Goal: Contribute content: Add original content to the website for others to see

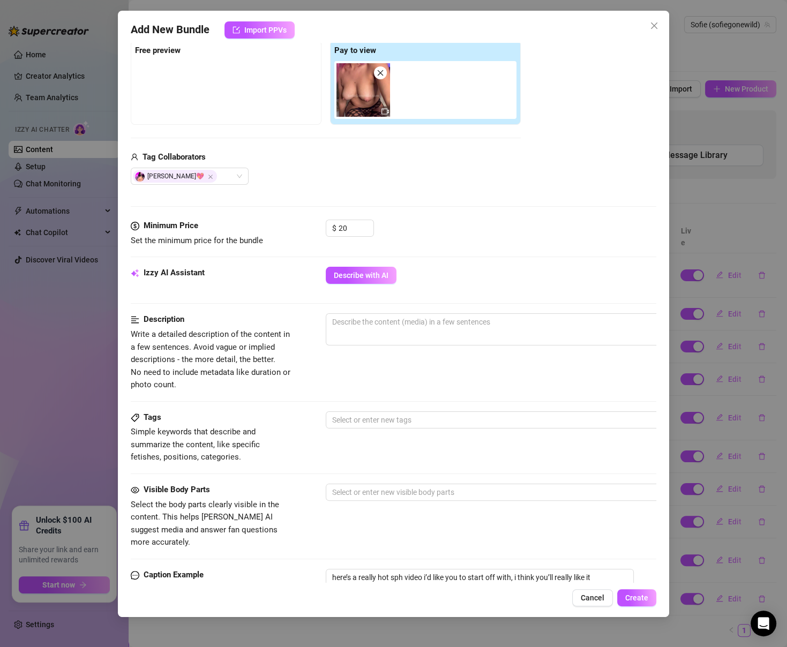
scroll to position [161, 0]
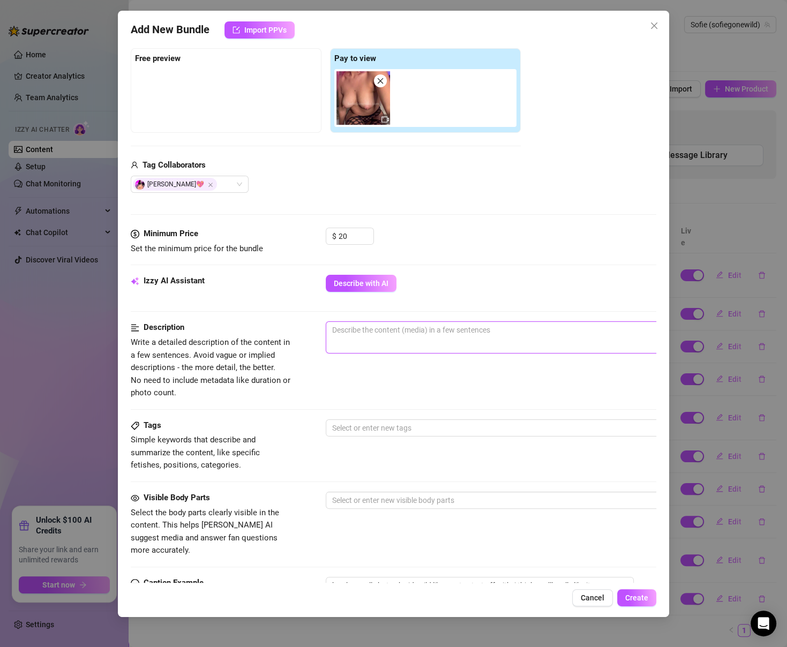
click at [415, 322] on textarea at bounding box center [513, 330] width 374 height 16
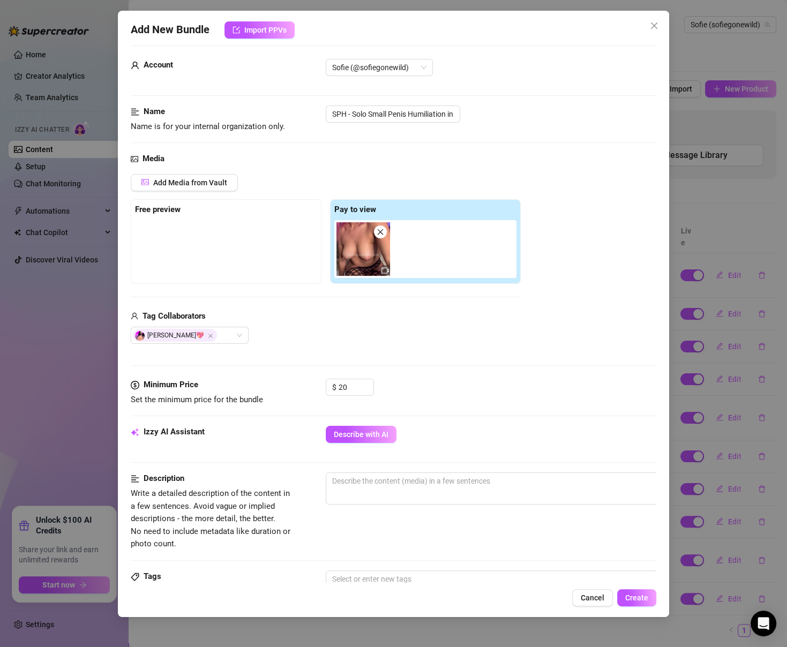
scroll to position [0, 0]
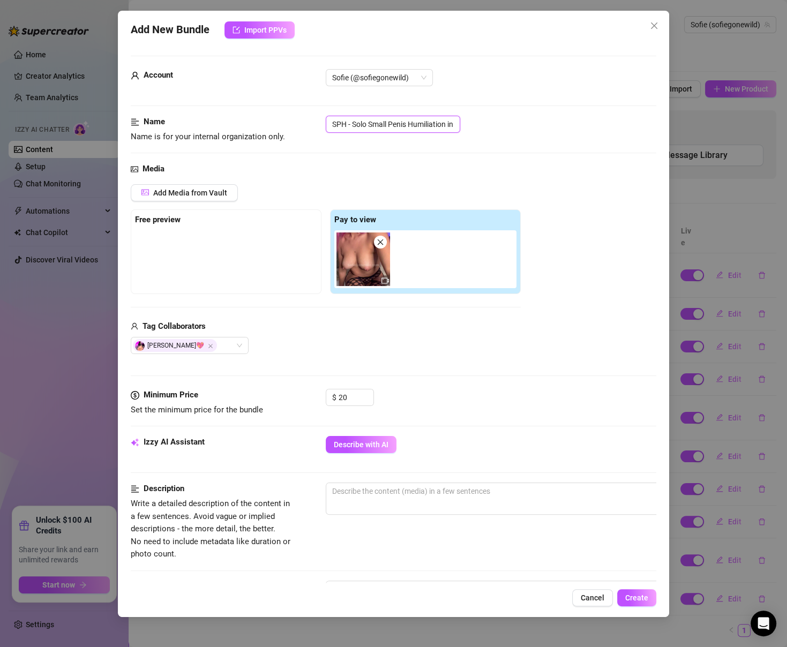
click at [443, 125] on input "SPH - Solo Small Penis Humiliation in fish nets" at bounding box center [393, 124] width 134 height 17
drag, startPoint x: 449, startPoint y: 125, endPoint x: 476, endPoint y: 125, distance: 26.8
click at [476, 125] on div "SPH - Solo Small Penis Humiliation in fish nets" at bounding box center [491, 124] width 330 height 17
click at [443, 125] on input "SPH - Solo Small Penis Humiliation in fish nets" at bounding box center [393, 124] width 134 height 17
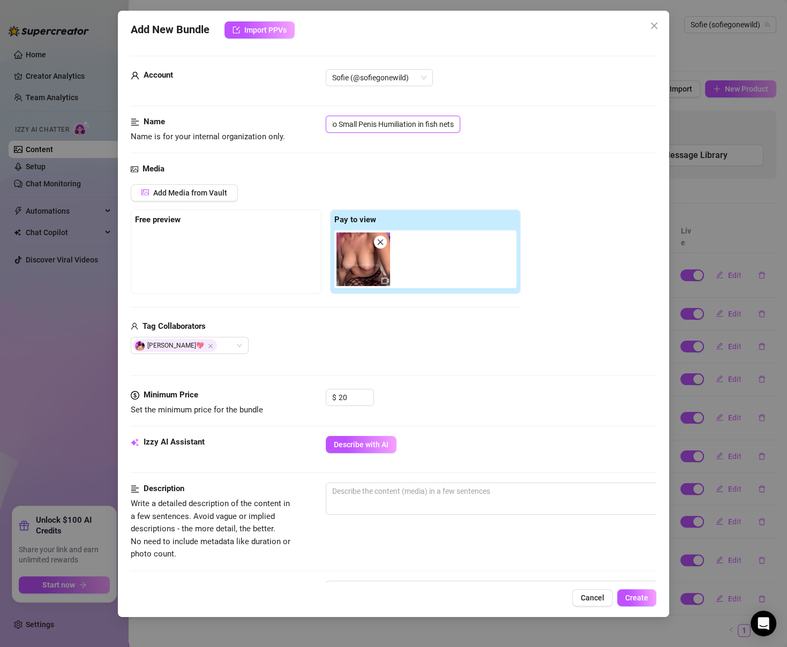
drag, startPoint x: 353, startPoint y: 126, endPoint x: 489, endPoint y: 119, distance: 135.7
click at [489, 119] on div "SPH - Solo Small Penis Humiliation in fish nets" at bounding box center [491, 124] width 330 height 17
click at [554, 138] on div "Name Name is for your internal organization only. SPH - Solo Small Penis Humili…" at bounding box center [393, 129] width 525 height 27
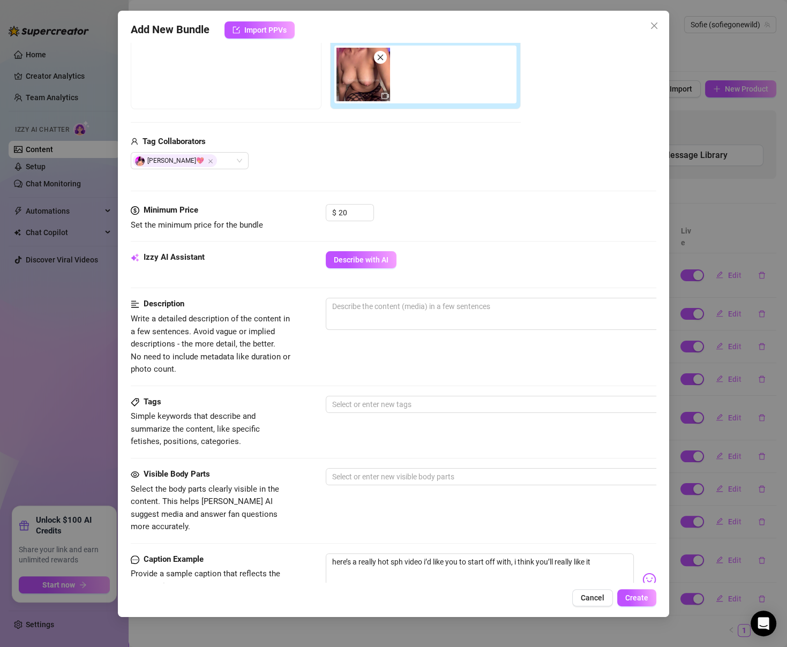
scroll to position [357, 0]
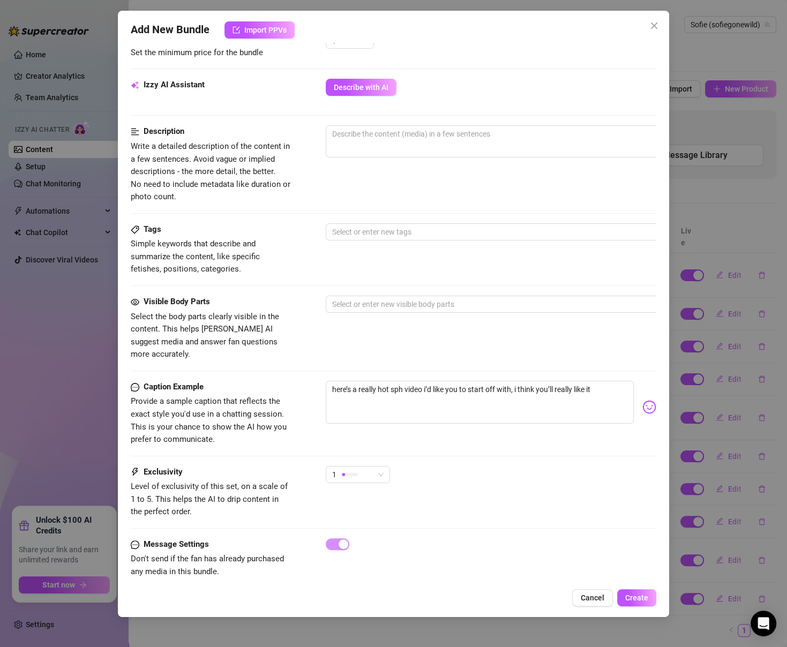
click at [387, 167] on div at bounding box center [513, 168] width 375 height 17
click at [369, 138] on textarea at bounding box center [513, 134] width 374 height 16
paste textarea "Dressed in my tight fishnets, I suck and gag on my thick 13-inch dildo, showing…"
type textarea "Dressed in my tight fishnets, I suck and gag on my thick 13-inch dildo, showing…"
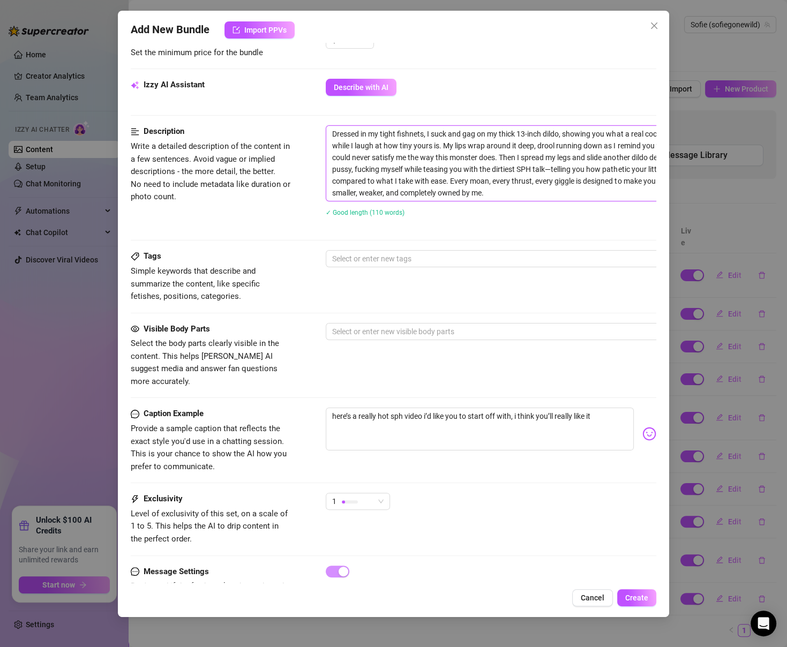
scroll to position [0, 0]
type textarea "Dressed in my tight fishnets, I suck and gag on my thick 13-inch dildo, showing…"
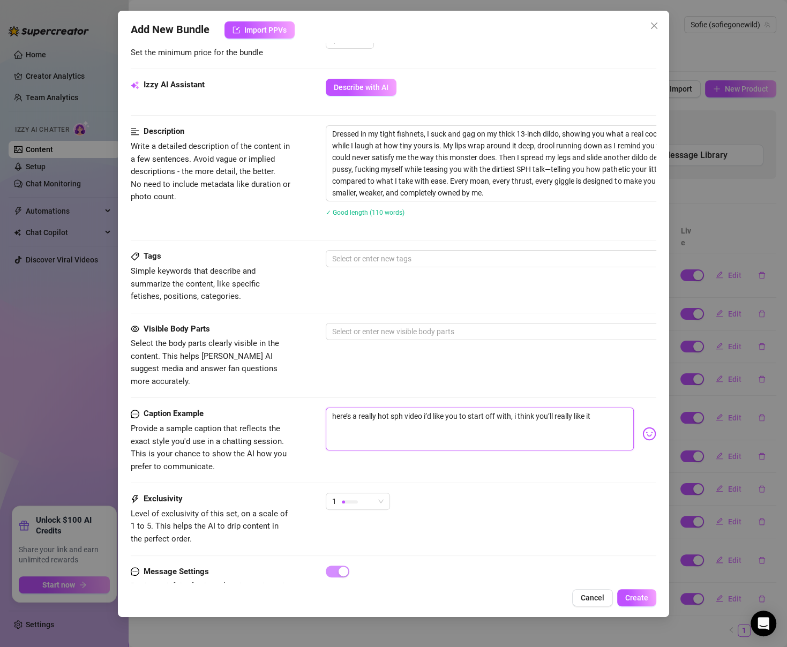
click at [348, 408] on textarea "here’s a really hot sph video i’d like you to start off with, i think you’ll re…" at bounding box center [480, 429] width 308 height 43
paste textarea "lol i was in my fishnets last night sucking on my big 13 inch dildo til i drool…"
type textarea "lol i was in my fishnets last night sucking on my big 13 inch dildo til i drool…"
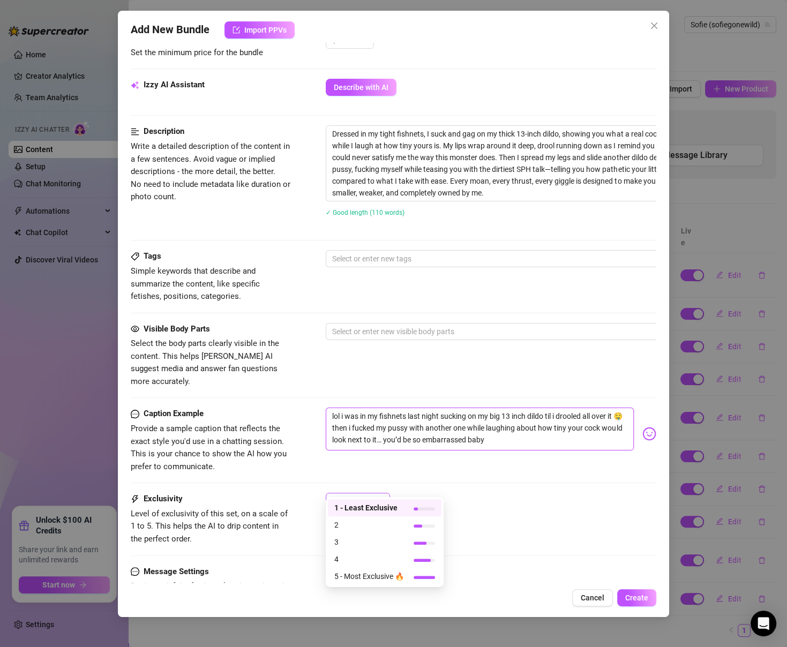
click at [340, 493] on div "1" at bounding box center [353, 501] width 42 height 16
type textarea "lol i was in my fishnets last night sucking on my big 13 inch dildo til i drool…"
click at [343, 521] on span "2" at bounding box center [369, 525] width 70 height 12
click at [339, 493] on div "2" at bounding box center [353, 501] width 42 height 16
click at [342, 500] on div "1 - Least Exclusive" at bounding box center [385, 507] width 114 height 17
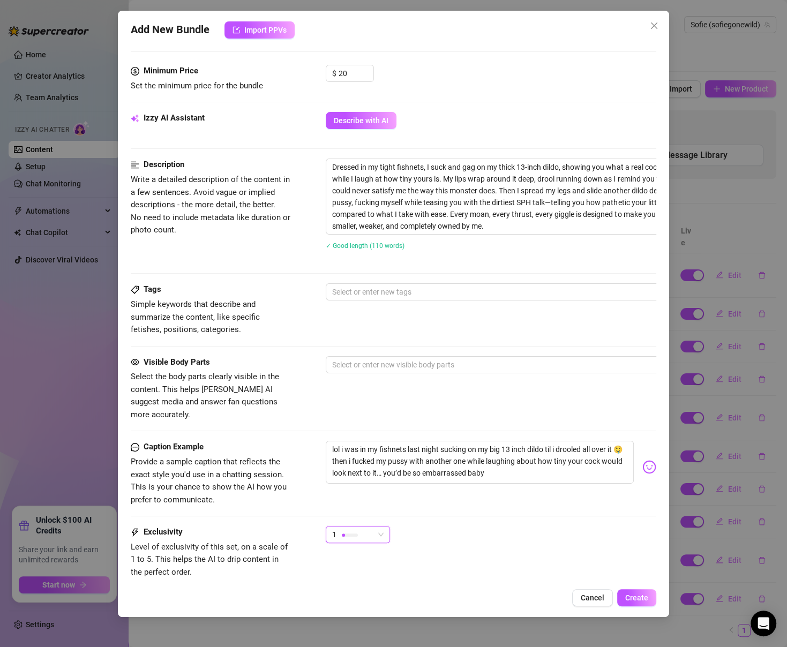
scroll to position [322, 0]
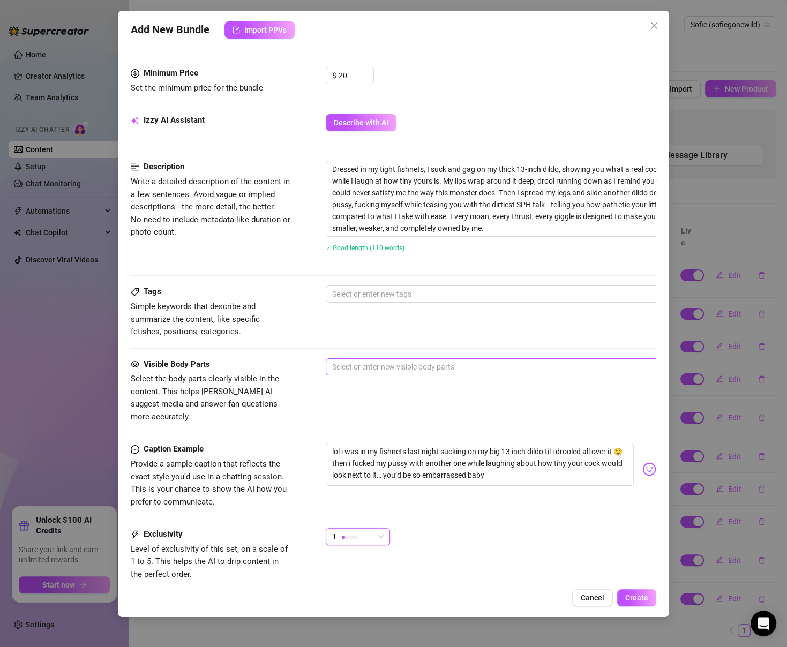
click at [401, 369] on div at bounding box center [508, 367] width 360 height 15
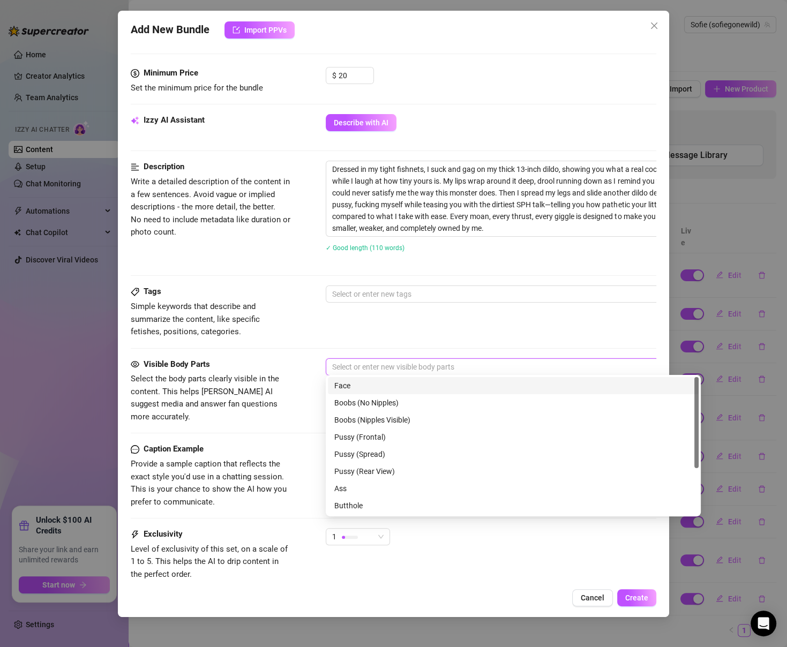
click at [391, 392] on div "Face" at bounding box center [513, 385] width 371 height 17
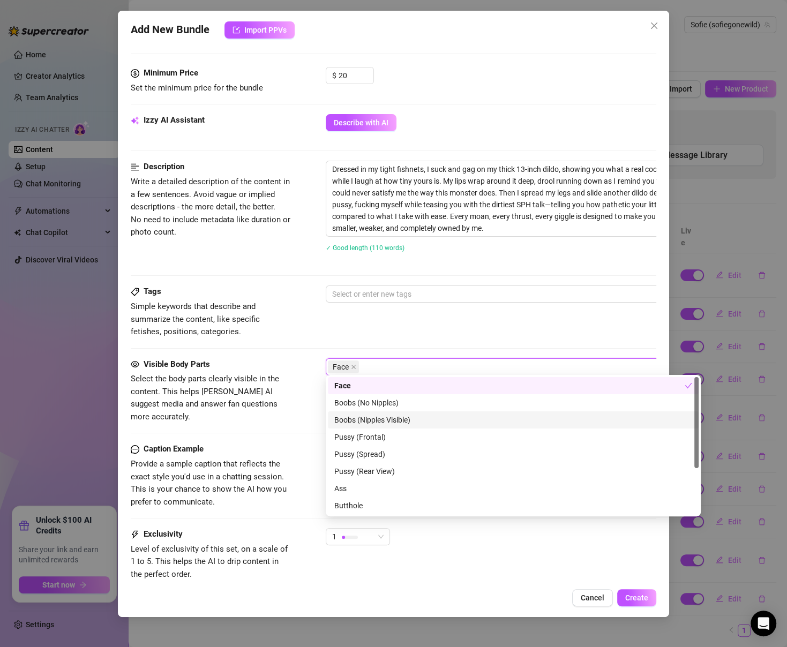
click at [385, 420] on div "Boobs (Nipples Visible)" at bounding box center [513, 420] width 358 height 12
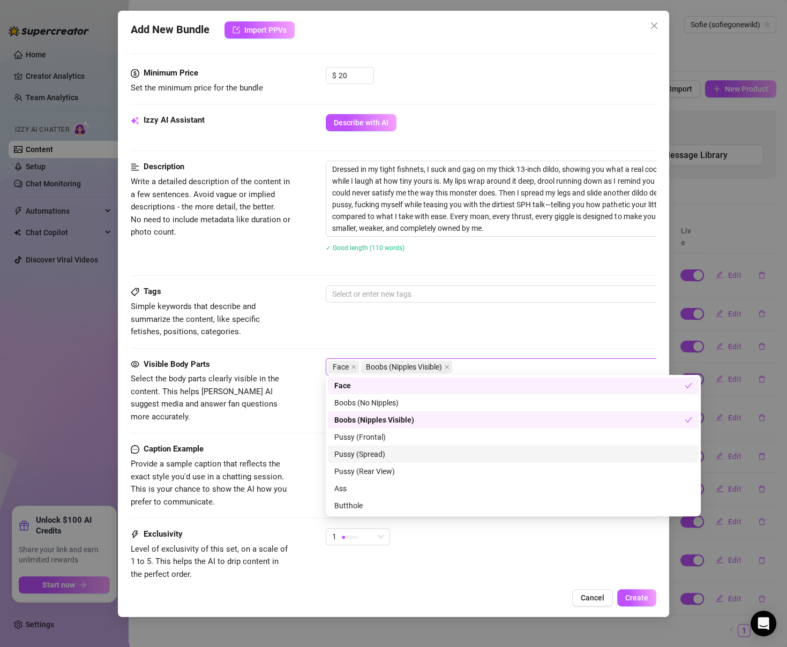
click at [383, 455] on div "Pussy (Spread)" at bounding box center [513, 454] width 358 height 12
click at [382, 443] on div "Pussy (Frontal)" at bounding box center [513, 437] width 358 height 12
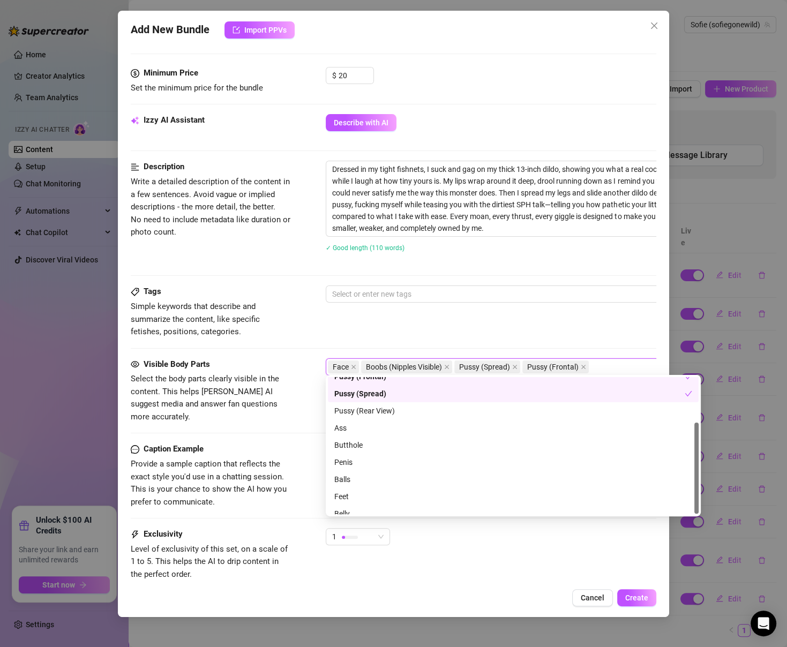
scroll to position [68, 0]
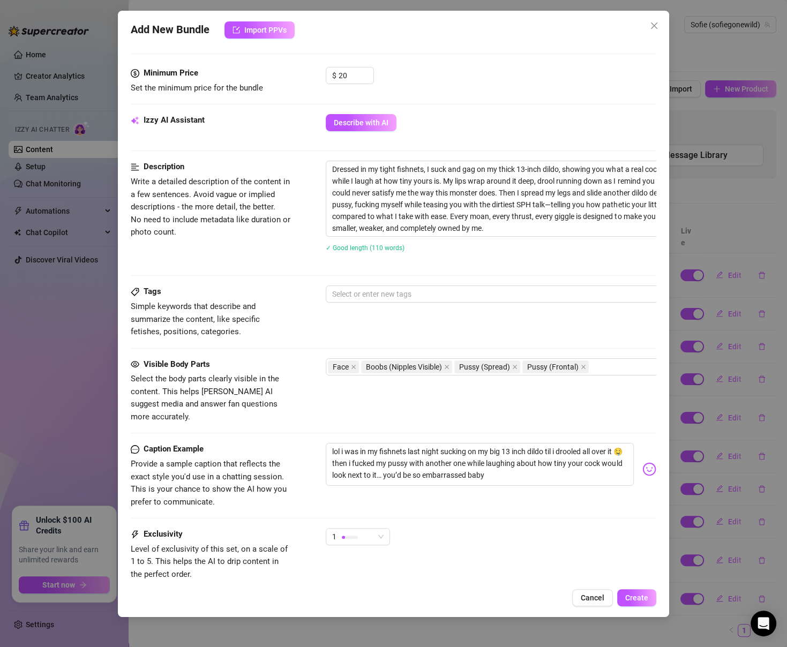
click at [453, 309] on div "Tags Simple keywords that describe and summarize the content, like specific fet…" at bounding box center [393, 312] width 525 height 53
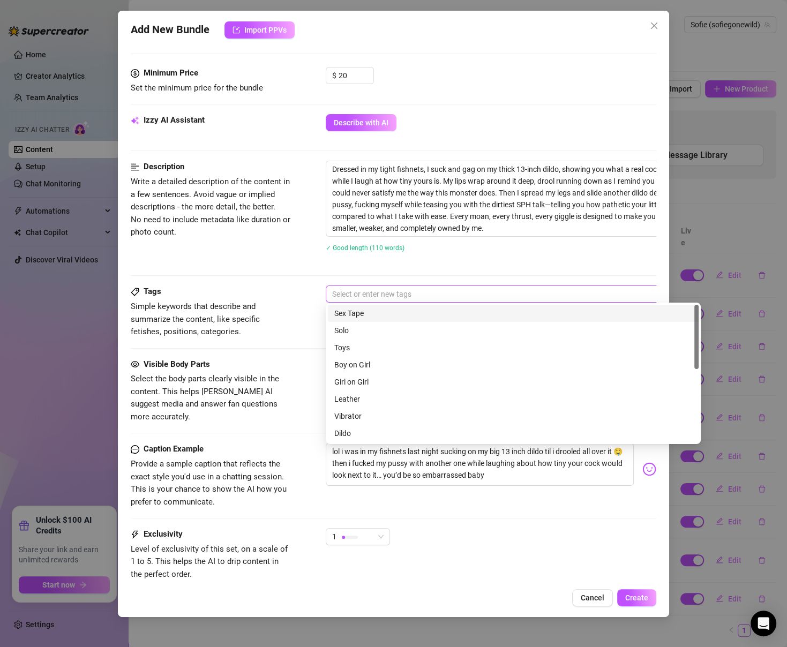
click at [453, 291] on div at bounding box center [508, 294] width 360 height 15
click at [416, 338] on div "Solo" at bounding box center [513, 330] width 371 height 17
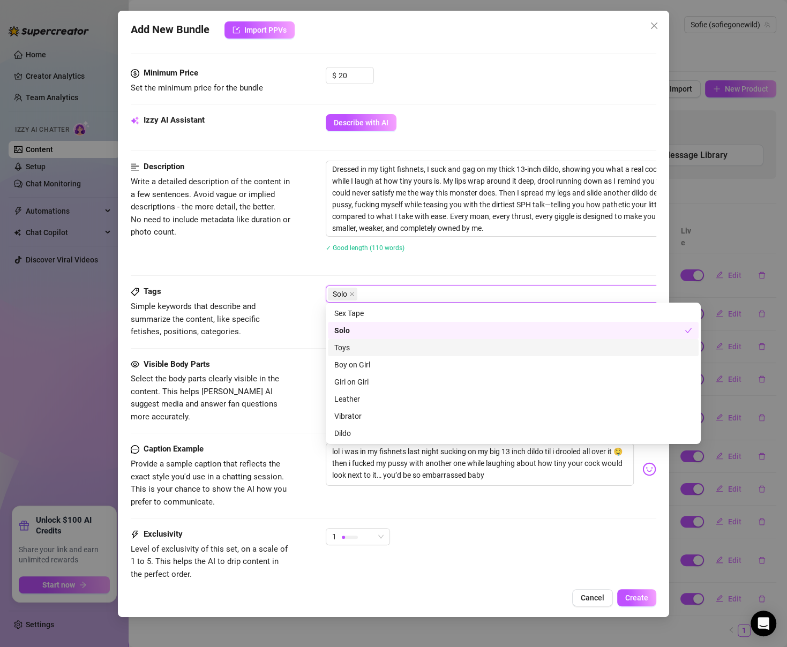
click at [411, 349] on div "Toys" at bounding box center [513, 348] width 358 height 12
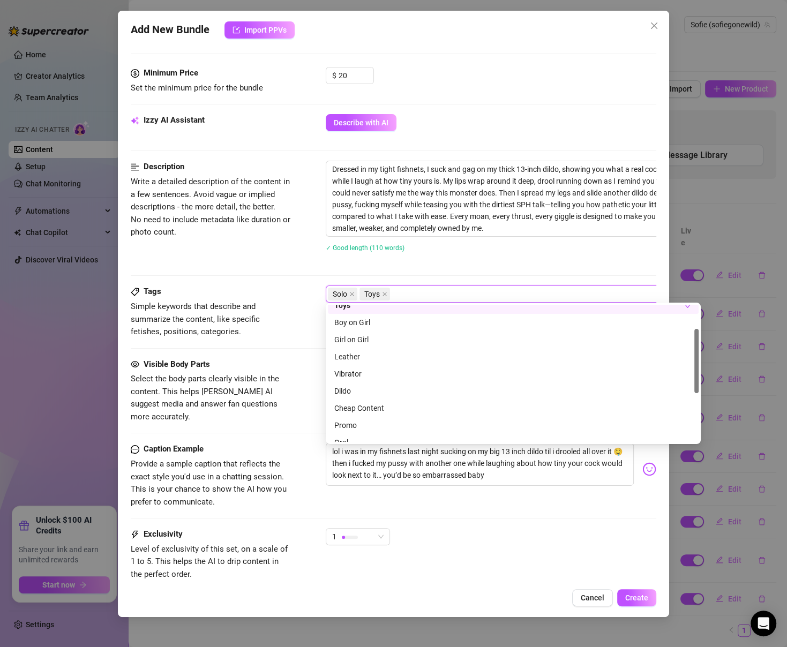
scroll to position [54, 0]
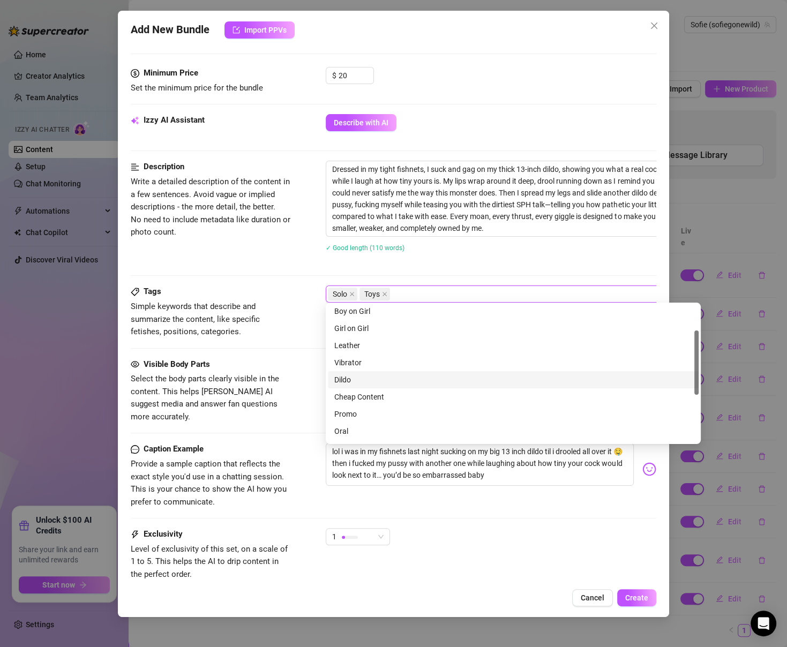
click at [398, 377] on div "Dildo" at bounding box center [513, 380] width 358 height 12
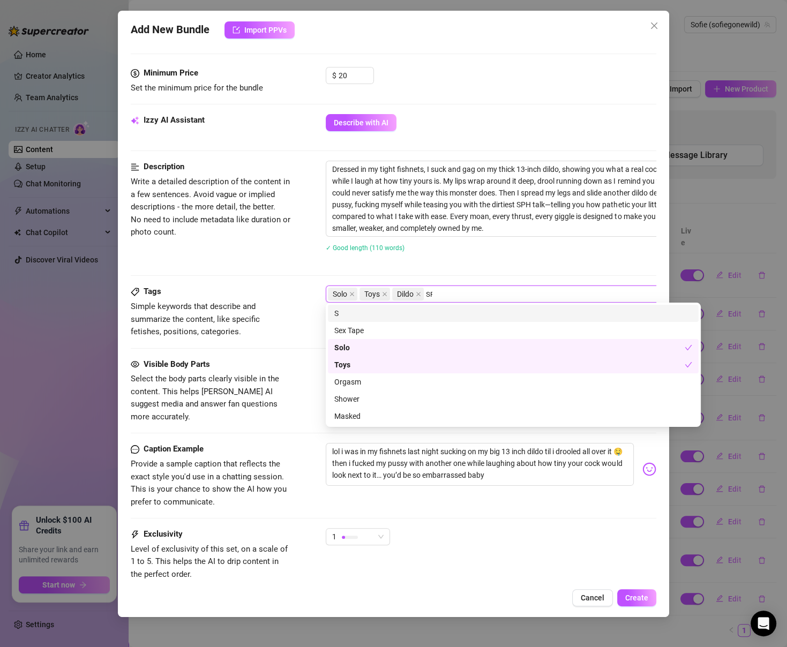
type input "SPH"
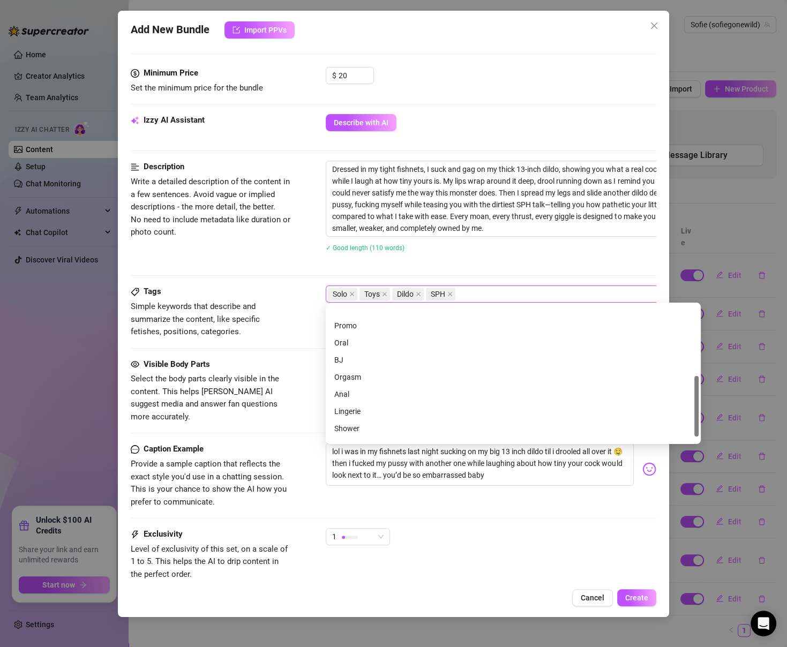
scroll to position [171, 0]
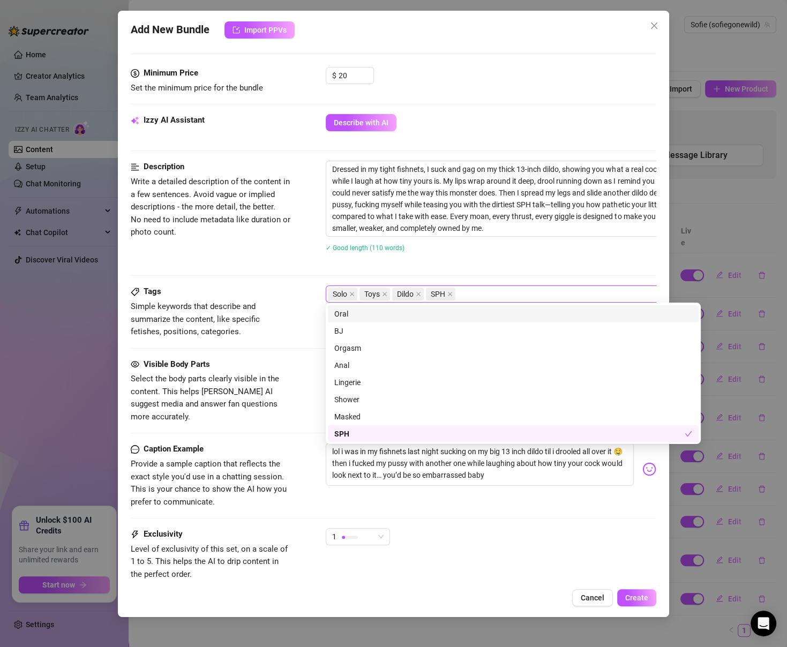
click at [453, 249] on div "✓ Good length (110 words)" at bounding box center [513, 248] width 375 height 12
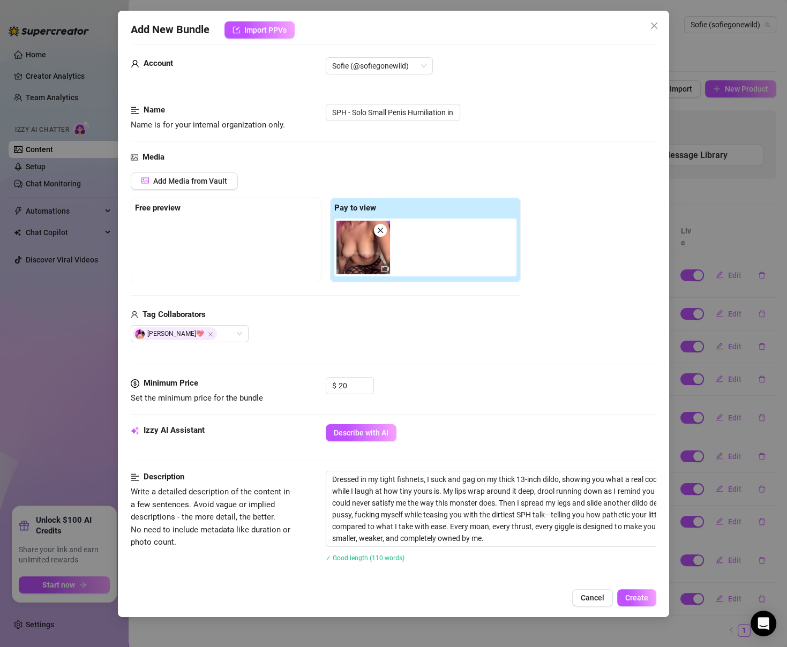
scroll to position [0, 0]
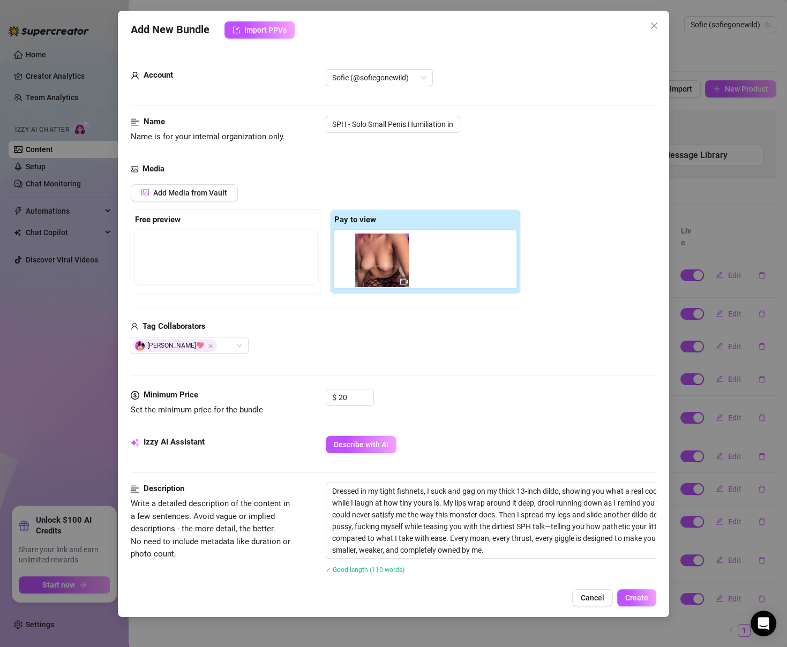
drag, startPoint x: 372, startPoint y: 267, endPoint x: 387, endPoint y: 269, distance: 15.7
click at [387, 269] on div at bounding box center [427, 259] width 186 height 58
click at [259, 240] on div at bounding box center [226, 257] width 182 height 54
click at [188, 190] on span "Add Media from Vault" at bounding box center [190, 193] width 74 height 9
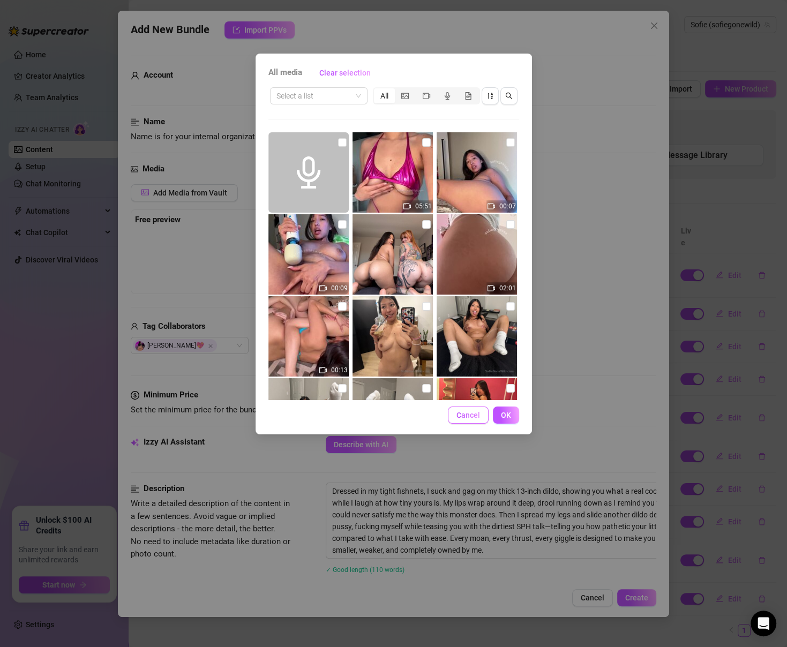
click at [459, 418] on span "Cancel" at bounding box center [468, 415] width 24 height 9
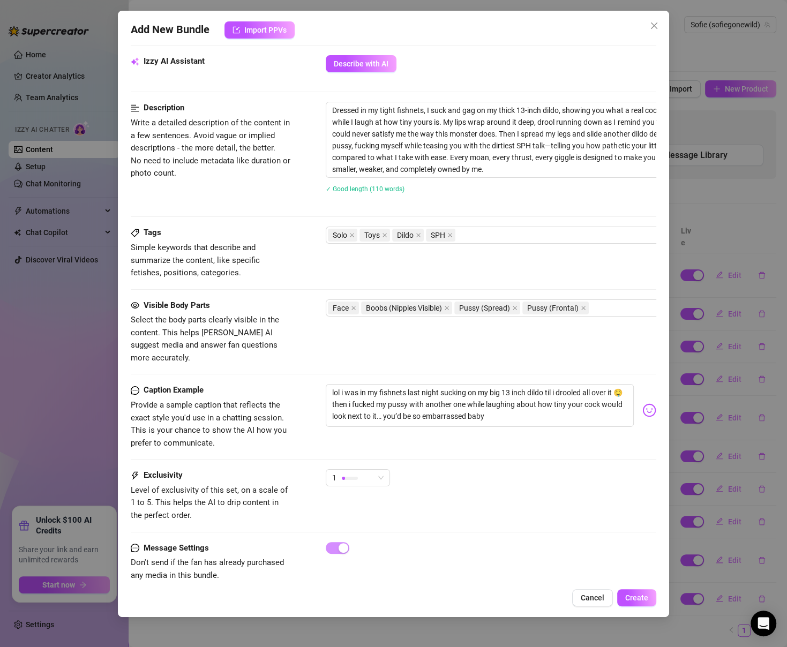
scroll to position [384, 0]
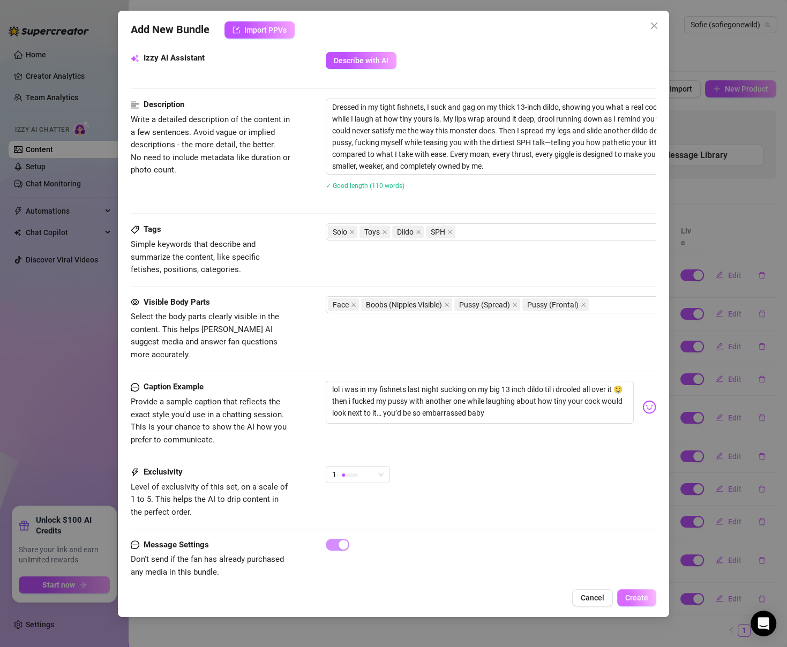
click at [632, 594] on span "Create" at bounding box center [636, 598] width 23 height 9
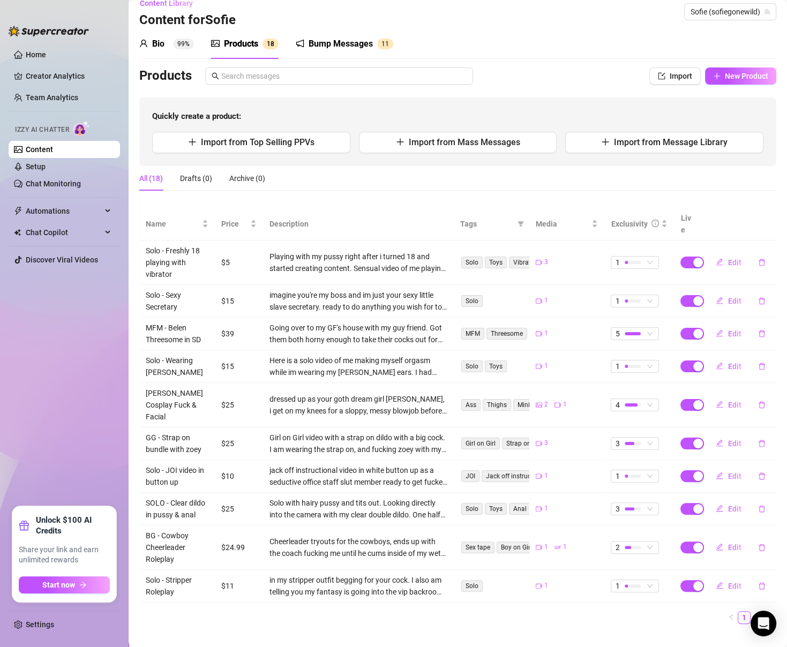
scroll to position [16, 0]
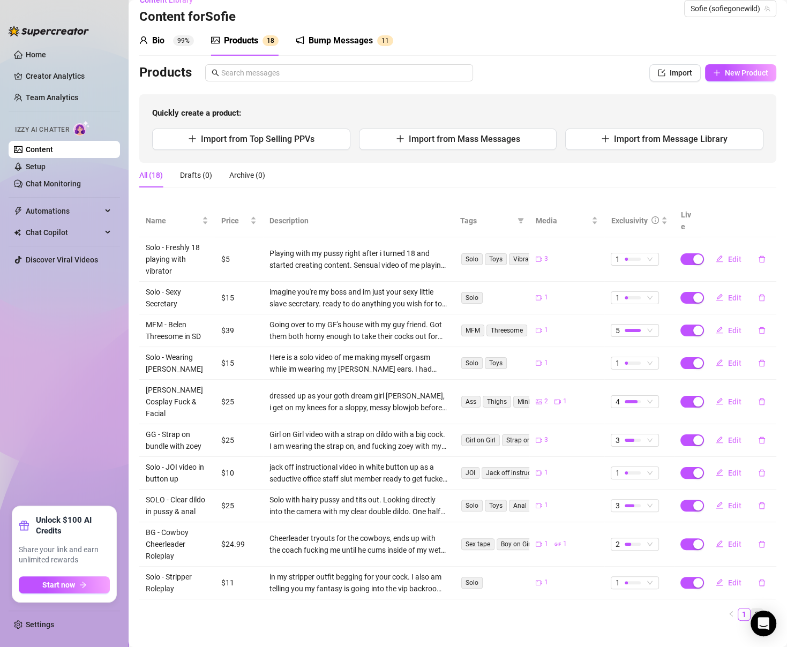
click at [757, 609] on link "2" at bounding box center [757, 615] width 12 height 12
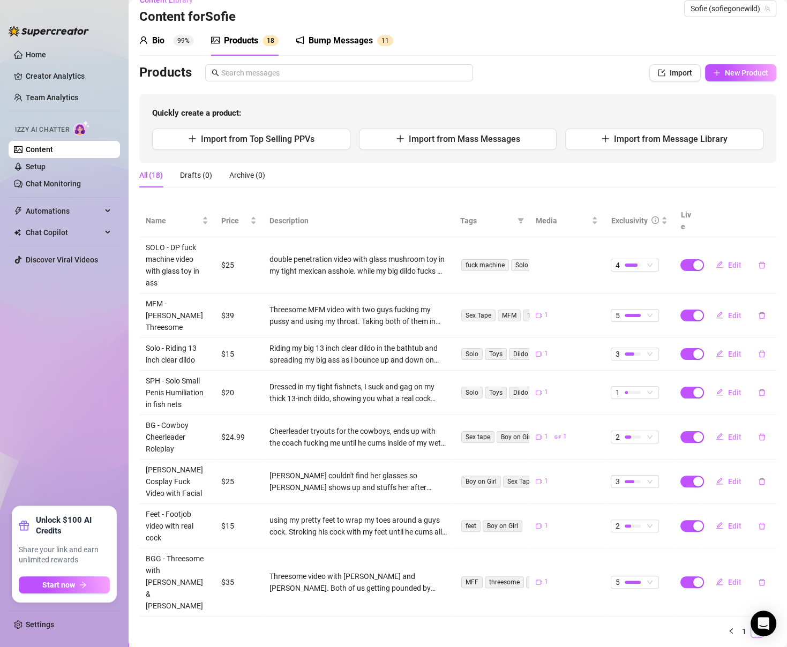
scroll to position [0, 0]
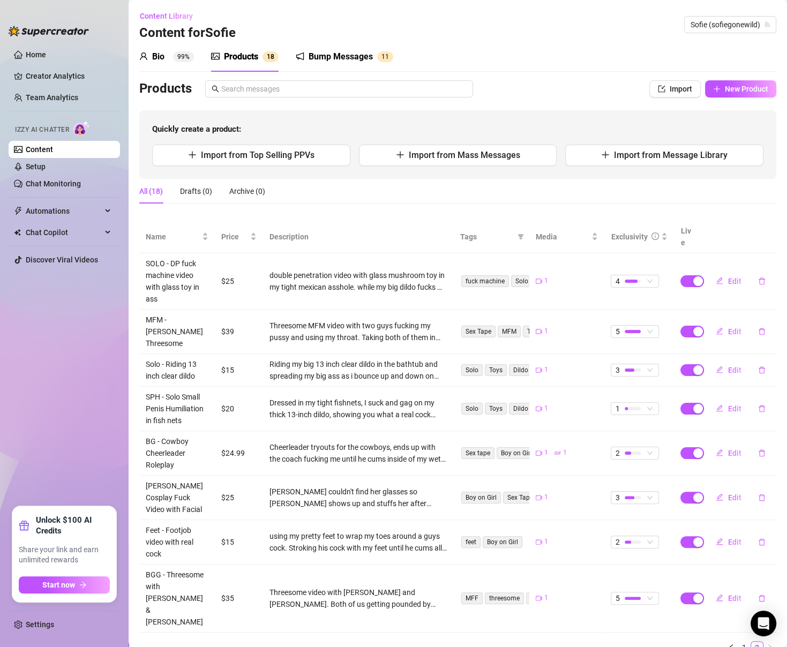
click at [160, 51] on div "Bio" at bounding box center [158, 56] width 12 height 13
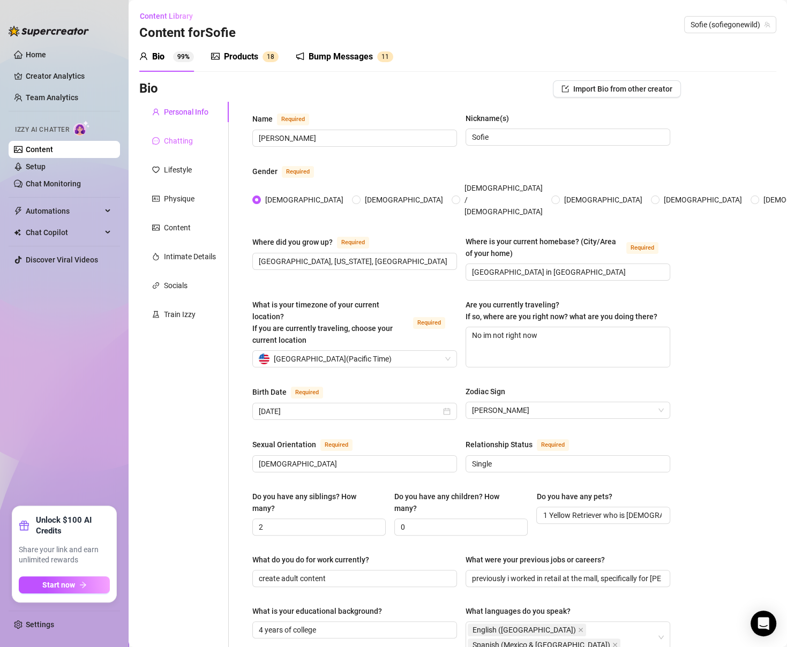
click at [203, 143] on div "Chatting" at bounding box center [183, 141] width 89 height 20
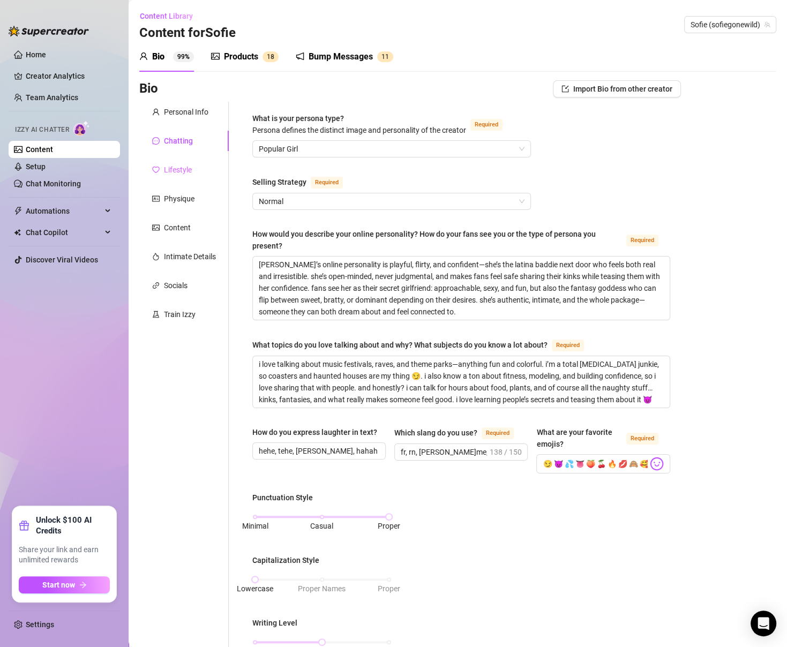
click at [192, 163] on div "Lifestyle" at bounding box center [183, 170] width 89 height 20
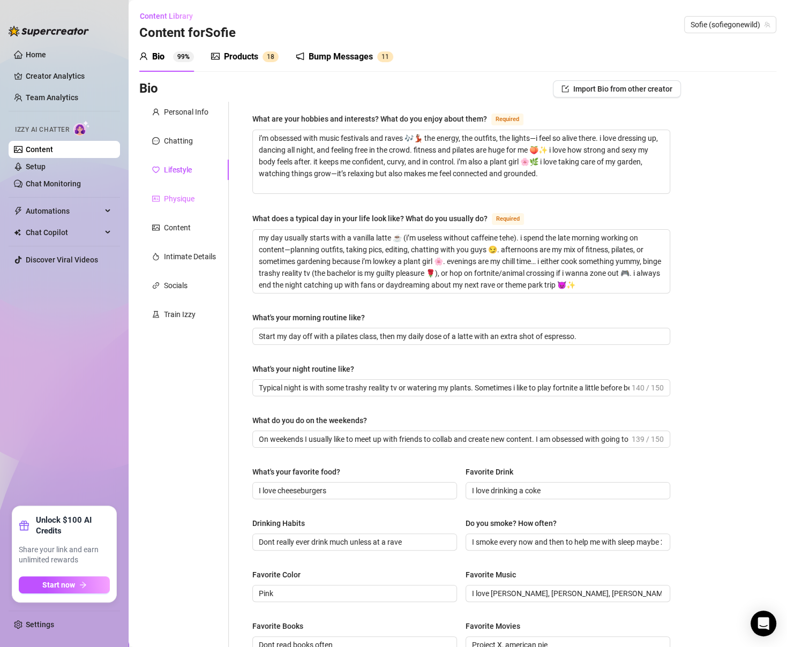
click at [170, 205] on div "Physique" at bounding box center [183, 199] width 89 height 20
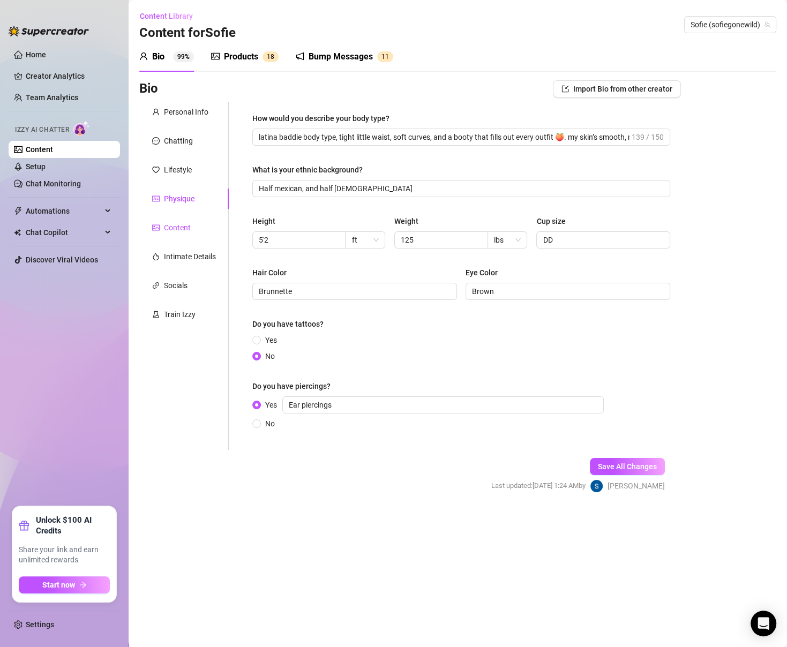
click at [168, 224] on div "Content" at bounding box center [177, 228] width 27 height 12
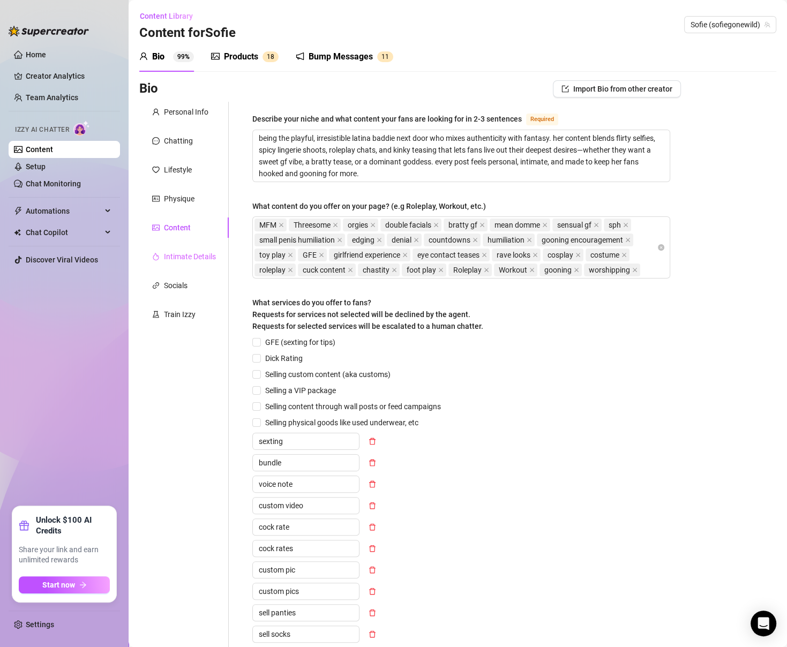
click at [166, 263] on div "Intimate Details" at bounding box center [183, 256] width 89 height 20
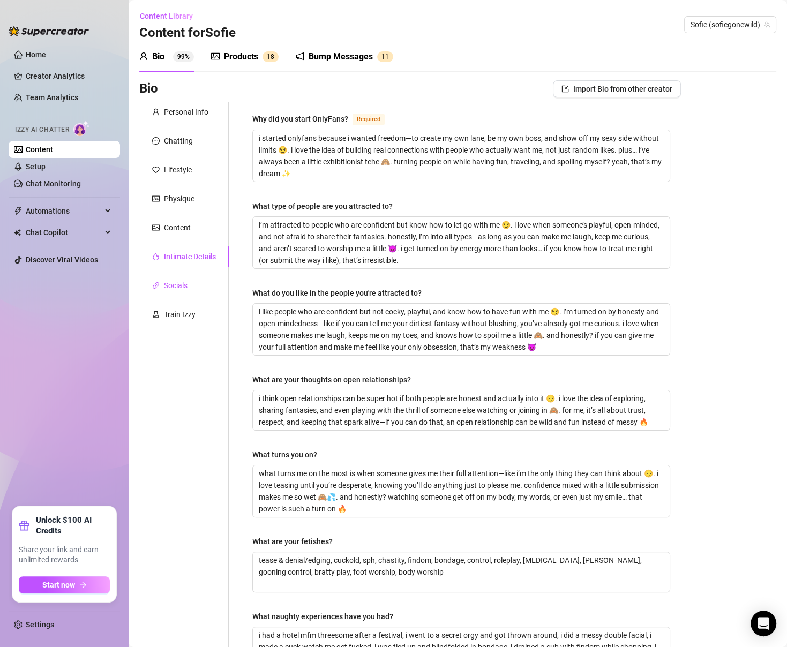
click at [164, 280] on div "Socials" at bounding box center [176, 286] width 24 height 12
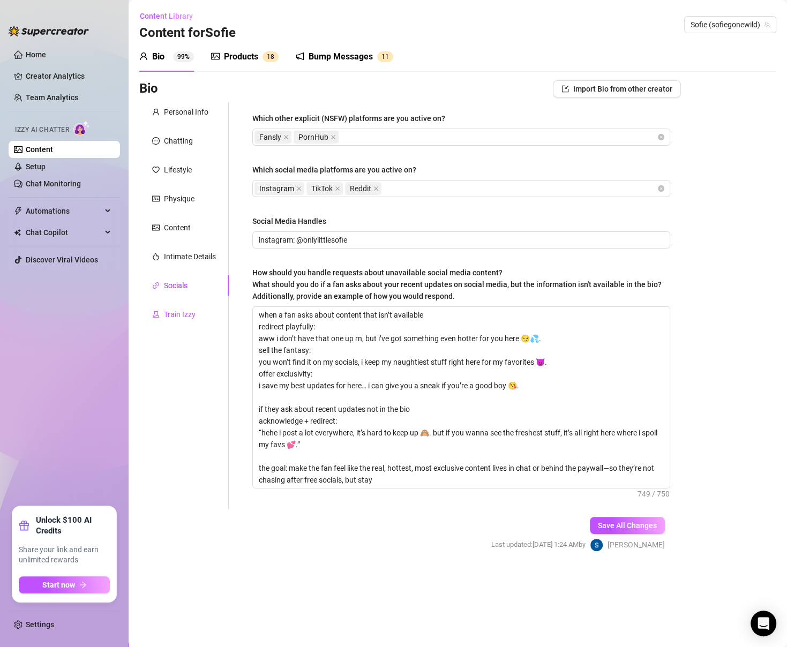
click at [176, 310] on div "Train Izzy" at bounding box center [180, 315] width 32 height 12
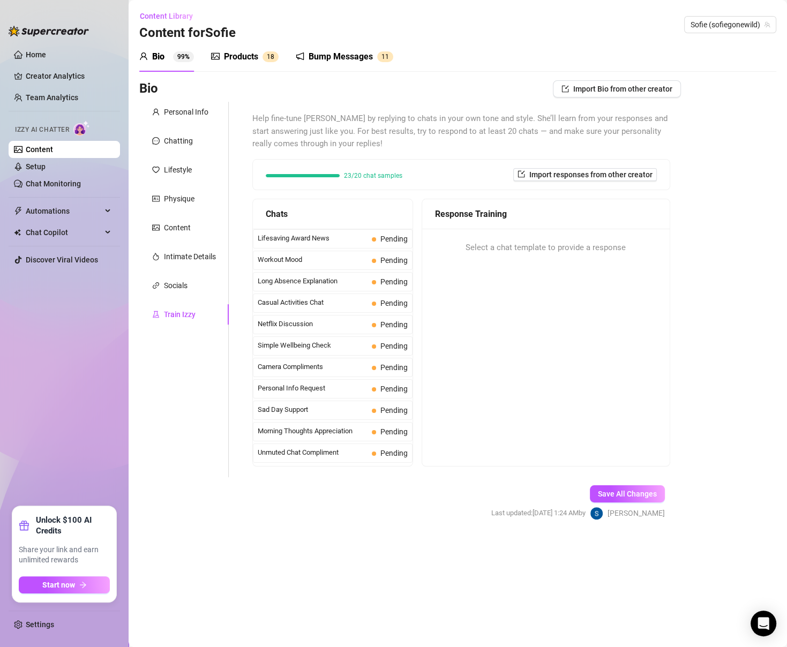
scroll to position [944, 0]
click at [287, 468] on span "Missed Live Stream" at bounding box center [313, 473] width 110 height 11
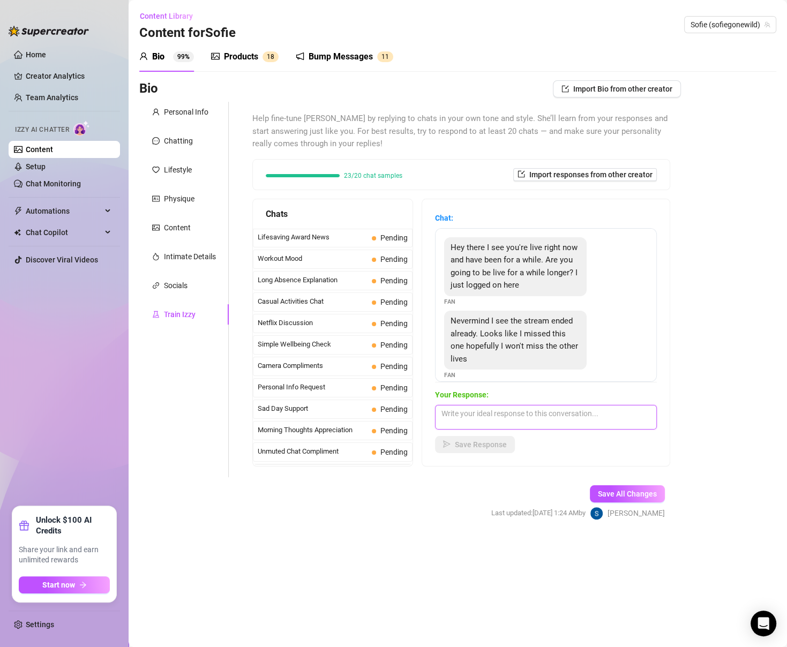
click at [446, 408] on textarea at bounding box center [546, 417] width 222 height 25
type textarea "i hope u dont miss my other streams either, pls pay attention to my msgs. I wil…"
click at [460, 450] on button "Save Response" at bounding box center [475, 444] width 80 height 17
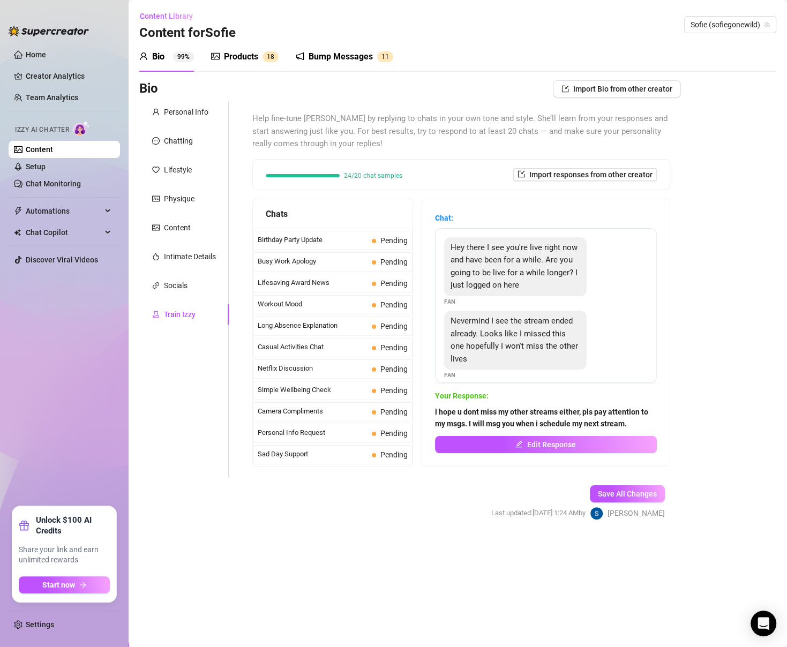
scroll to position [893, 0]
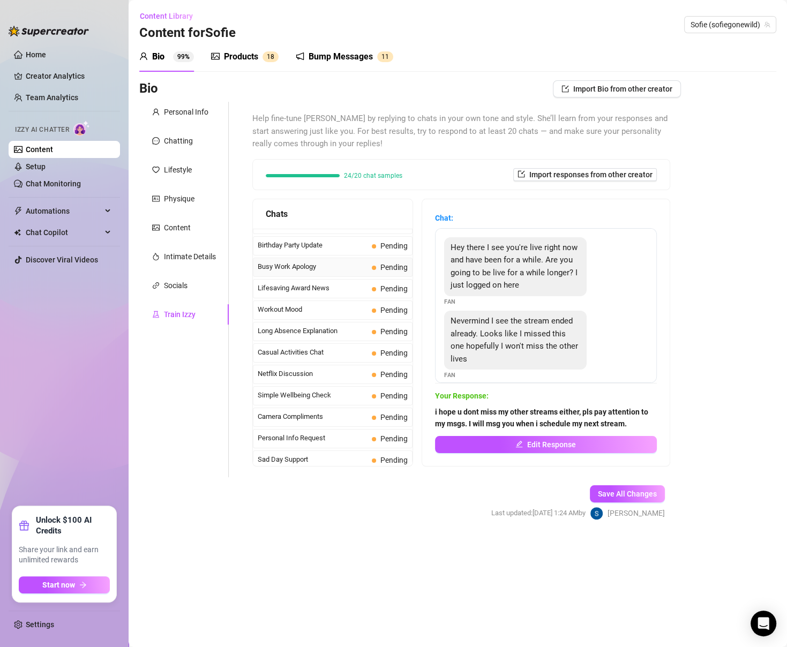
click at [330, 261] on span "Busy Work Apology" at bounding box center [313, 266] width 110 height 11
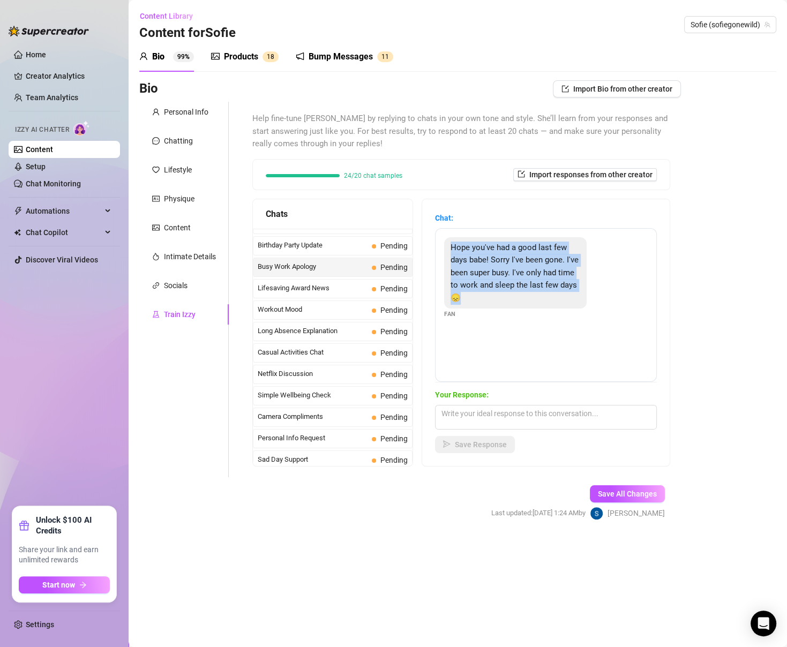
drag, startPoint x: 471, startPoint y: 306, endPoint x: 448, endPoint y: 247, distance: 63.3
click at [448, 247] on div "Hope you've had a good last few days babe! Sorry I've been gone. I've been supe…" at bounding box center [515, 273] width 143 height 72
copy span "Hope you've had a good last few days babe! Sorry I've been gone. I've been supe…"
click at [555, 371] on div "Hope you've had a good last few days babe! Sorry I've been gone. I've been supe…" at bounding box center [546, 305] width 222 height 154
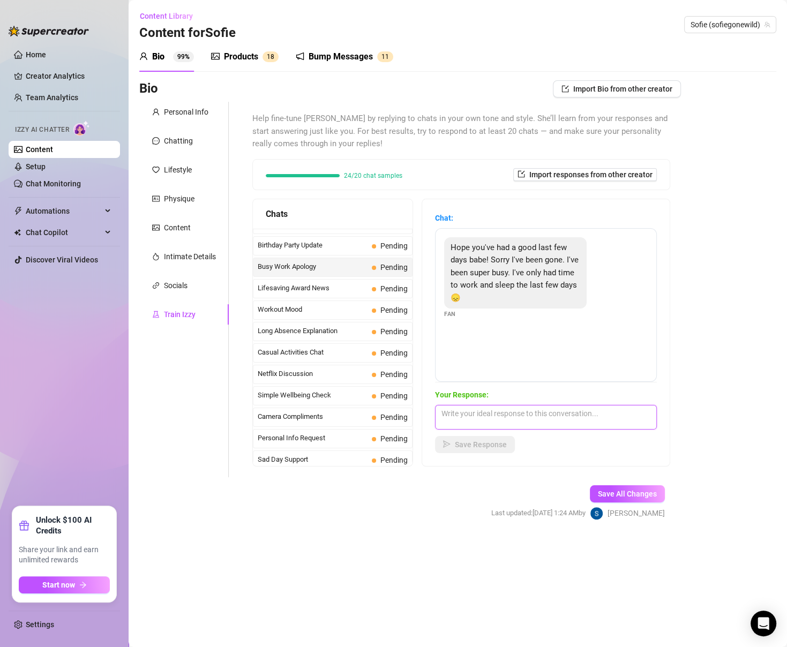
click at [546, 416] on textarea at bounding box center [546, 417] width 222 height 25
paste textarea "aww i missed you babe 🥺 i figured you must’ve been crazy busy. i’m glad you’re …"
type textarea "aww i missed you babe 🥺 i figured you must’ve been crazy busy. i’m glad you’re …"
click at [451, 442] on button "Save Response" at bounding box center [475, 444] width 80 height 17
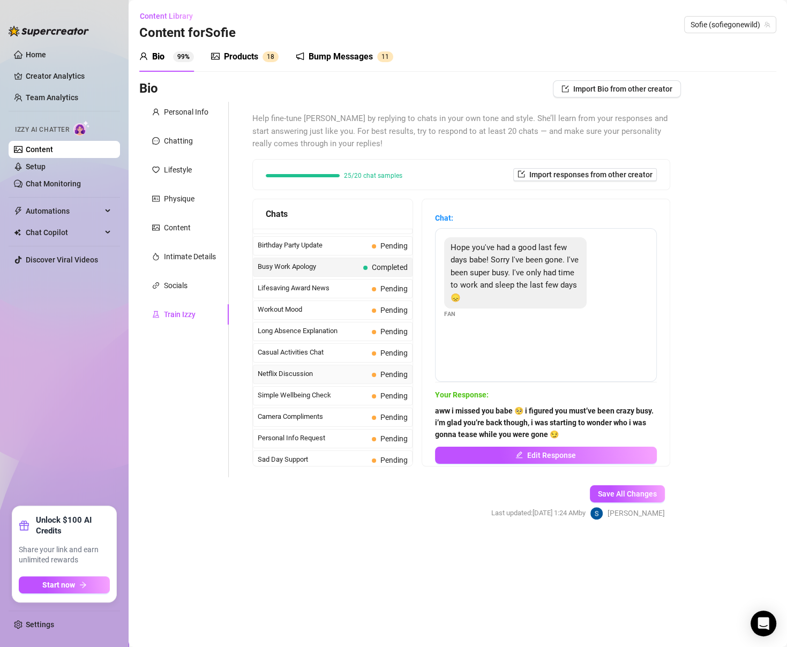
click at [363, 369] on span "Netflix Discussion" at bounding box center [313, 374] width 110 height 11
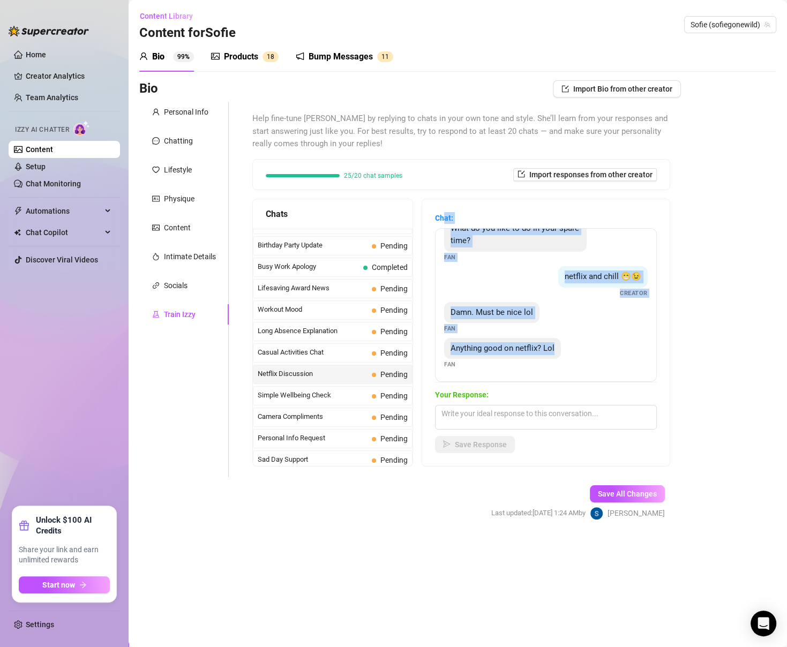
scroll to position [0, 0]
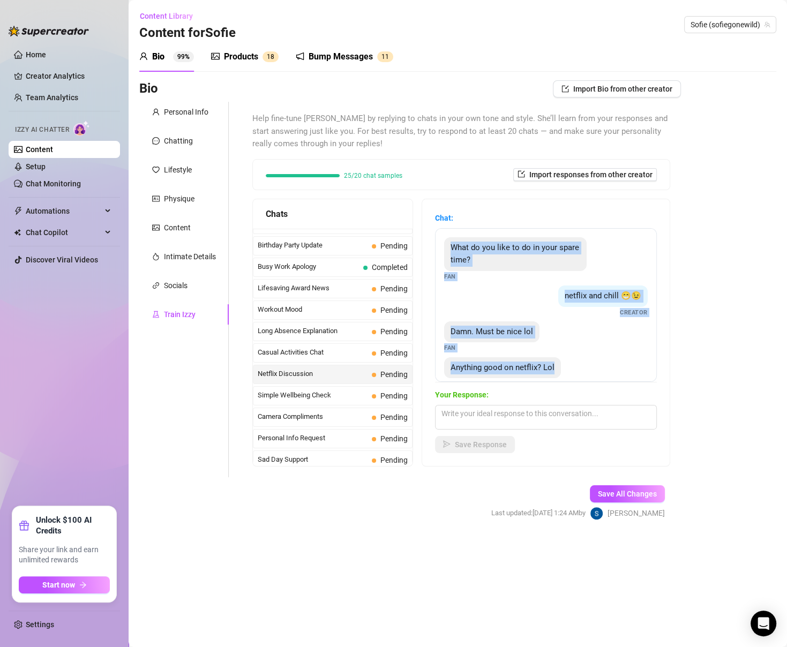
drag, startPoint x: 468, startPoint y: 367, endPoint x: 450, endPoint y: 242, distance: 126.7
click at [450, 242] on div "What do you like to do in your spare time? Fan netflix and chill 😁😉 Creator Dam…" at bounding box center [546, 305] width 222 height 154
copy div "What do you like to do in your spare time? Fan netflix and chill 😁😉 Creator Dam…"
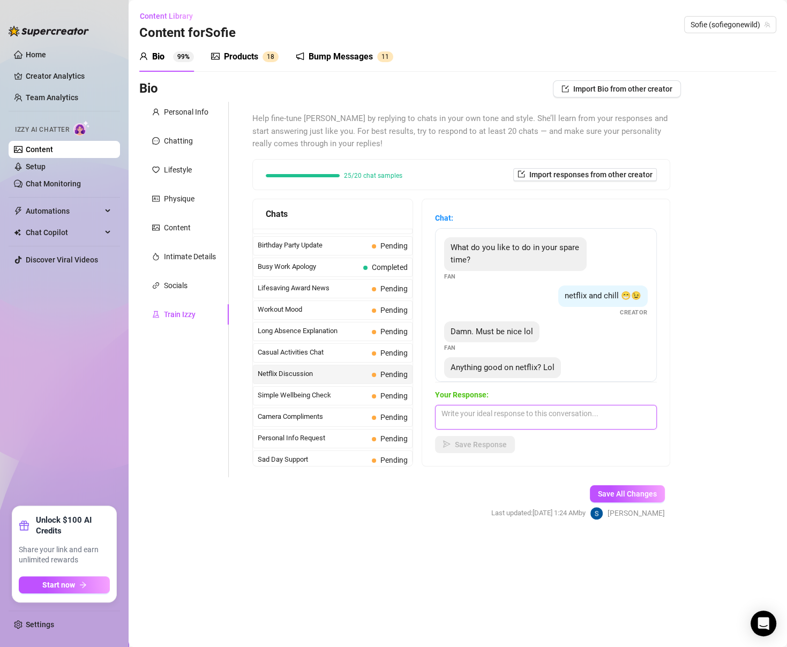
click at [571, 423] on textarea at bounding box center [546, 417] width 222 height 25
paste textarea "yeah i’ve been binging random stuff lately 👀 what’s your go-to when you throw o…"
type textarea "yeah i’ve been binging random stuff lately 👀 what’s your go-to when you throw o…"
click at [507, 447] on button "Save Response" at bounding box center [475, 444] width 80 height 17
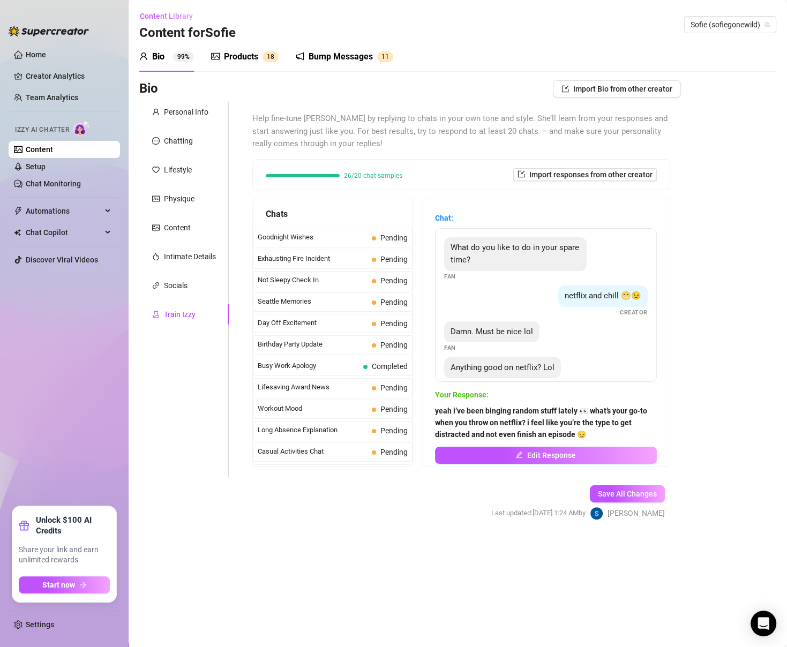
scroll to position [635, 0]
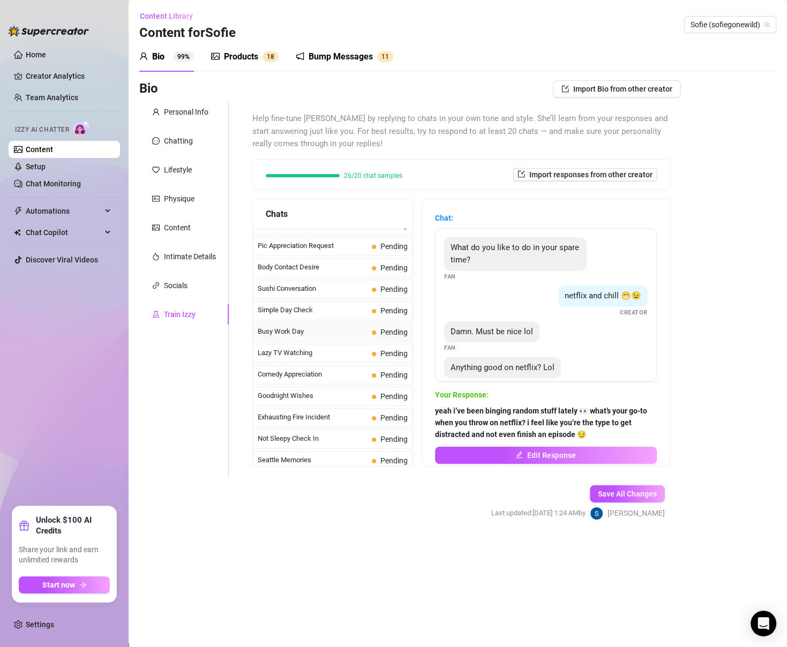
click at [329, 326] on span "Busy Work Day" at bounding box center [313, 331] width 110 height 11
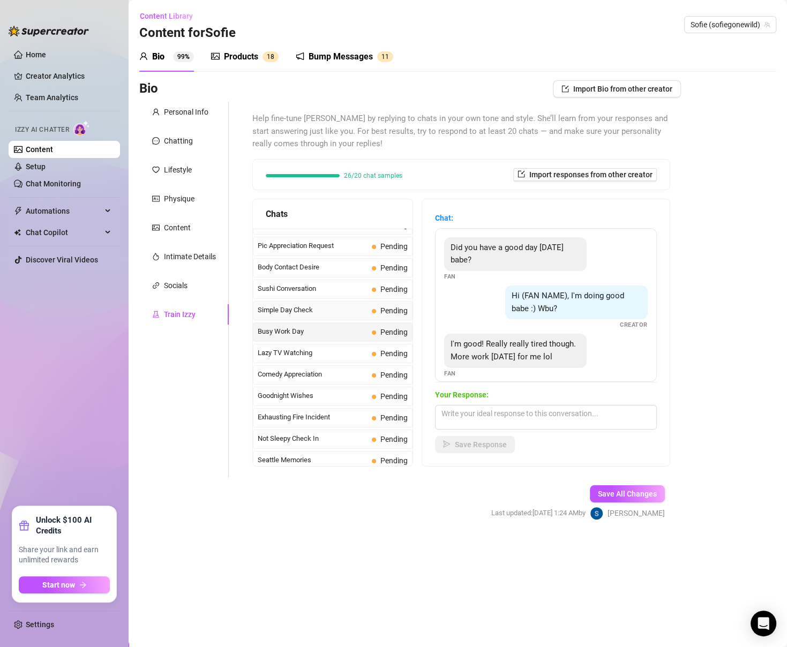
click at [327, 305] on span "Simple Day Check" at bounding box center [313, 310] width 110 height 11
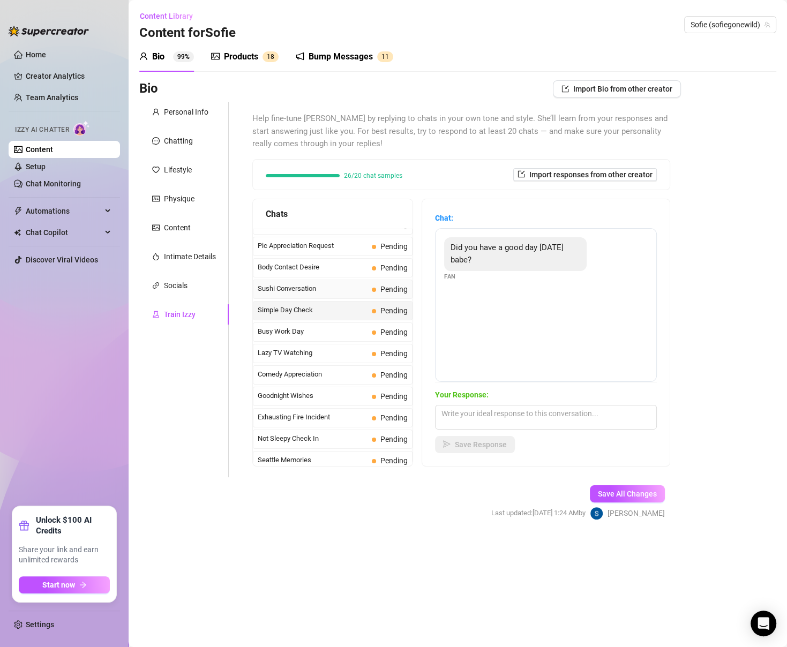
click at [327, 283] on div "Sushi Conversation Pending" at bounding box center [333, 289] width 160 height 19
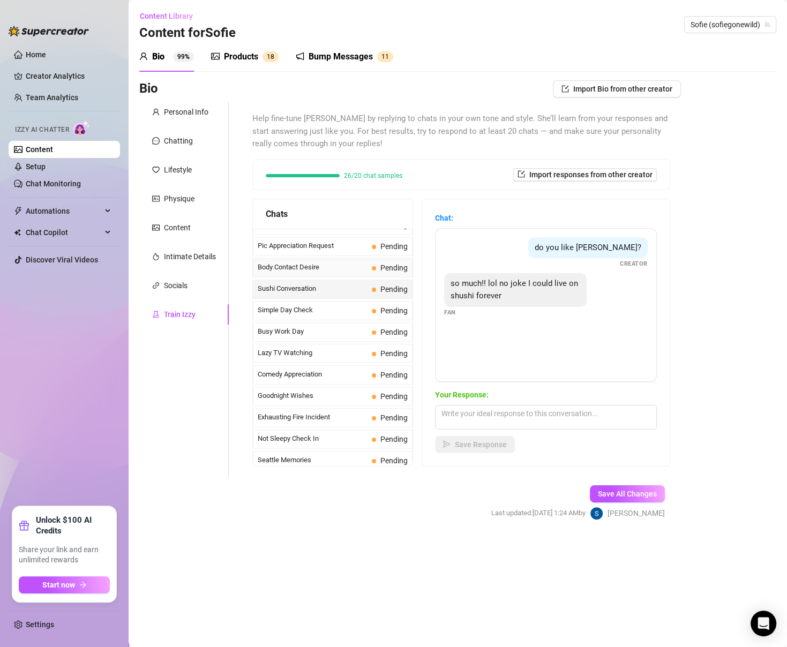
click at [346, 262] on span "Body Contact Desire" at bounding box center [313, 267] width 110 height 11
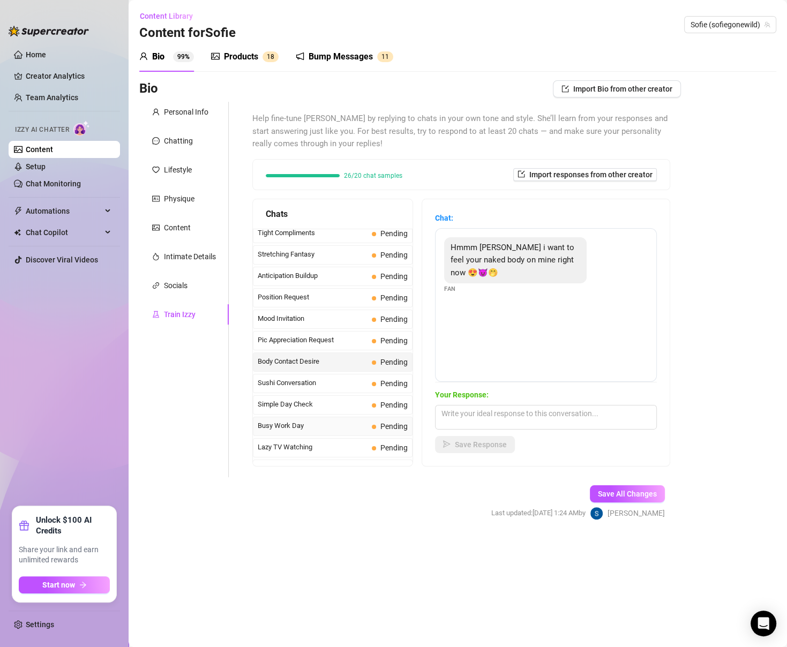
scroll to position [539, 0]
click at [359, 294] on span "Position Request" at bounding box center [313, 299] width 110 height 11
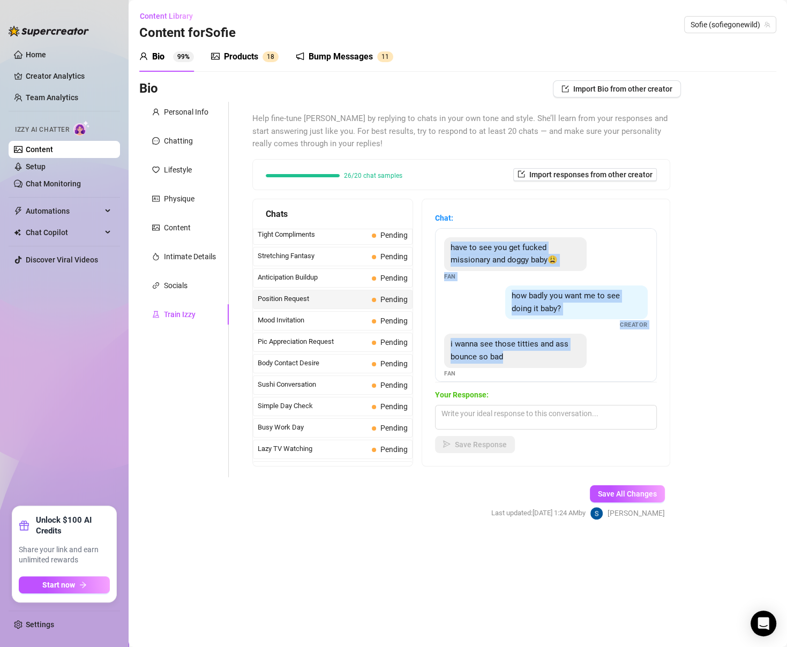
drag, startPoint x: 514, startPoint y: 357, endPoint x: 445, endPoint y: 243, distance: 133.4
click at [445, 243] on div "have to see you get fucked missionary and doggy baby😩 Fan how badly you want me…" at bounding box center [546, 305] width 222 height 154
copy div "have to see you get fucked missionary and doggy baby😩 Fan how badly you want me…"
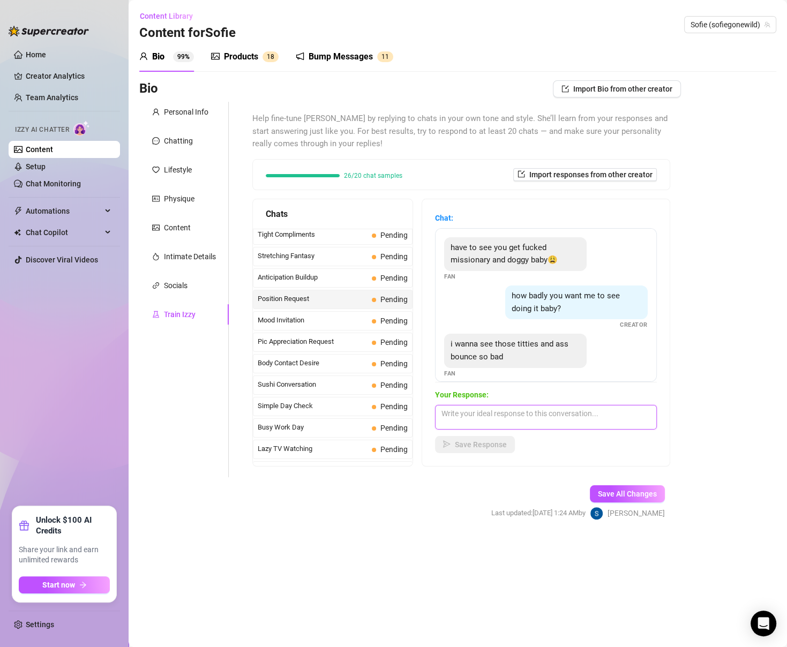
click at [533, 410] on textarea at bounding box center [546, 417] width 222 height 25
paste textarea "flipping me over so you can stare at my ass jiggling while i take it deep in do…"
click at [468, 415] on textarea "flipping me over so you can stare at my ass jiggling while i take it deep in do…" at bounding box center [546, 417] width 222 height 25
click at [624, 424] on textarea "flip me over so you can stare at my ass jiggling while i take it deep in doggy …" at bounding box center [546, 417] width 222 height 25
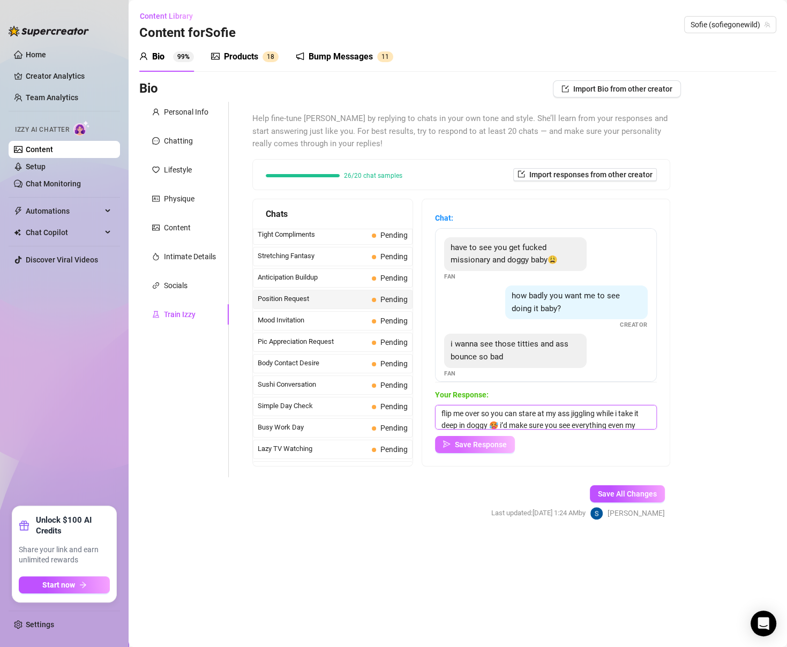
scroll to position [12, 0]
type textarea "flip me over so you can stare at my ass jiggling while i take it deep in doggy …"
click at [447, 439] on button "Save Response" at bounding box center [475, 444] width 80 height 17
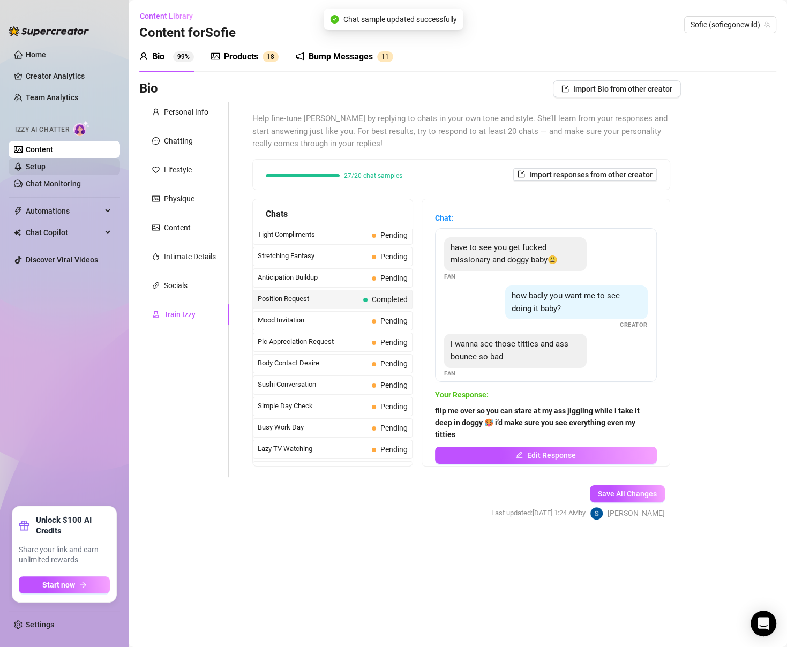
click at [46, 163] on link "Setup" at bounding box center [36, 166] width 20 height 9
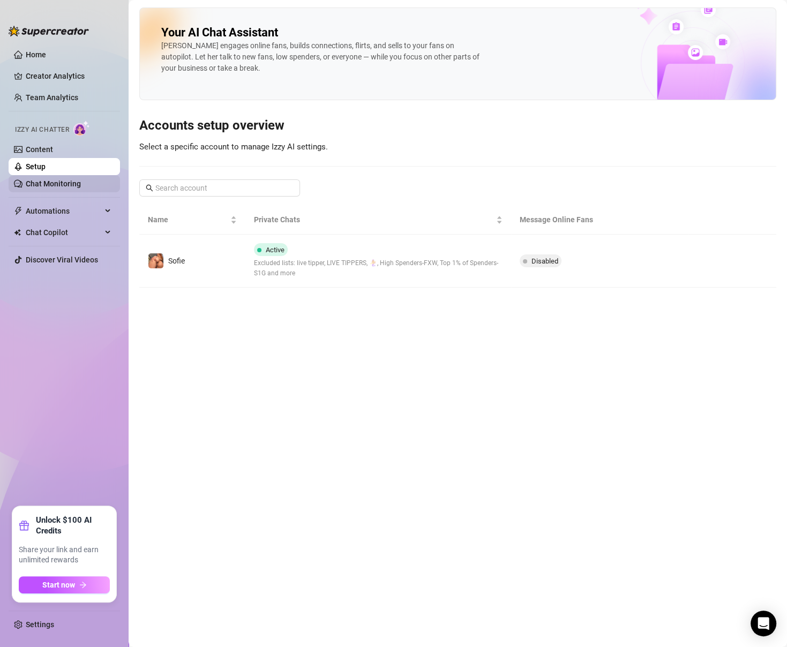
click at [54, 180] on link "Chat Monitoring" at bounding box center [53, 183] width 55 height 9
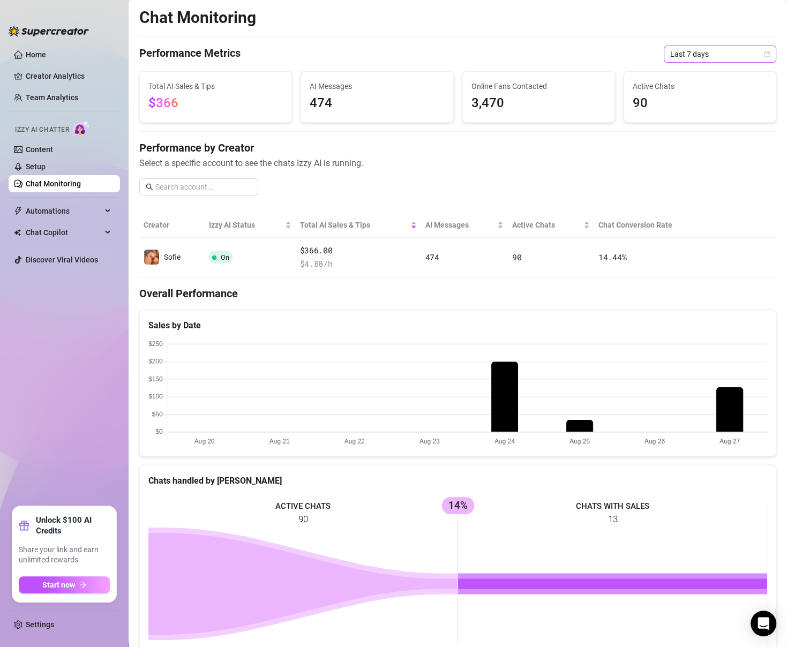
click at [707, 51] on span "Last 7 days" at bounding box center [720, 54] width 100 height 16
click at [706, 104] on div "Last 30 days" at bounding box center [719, 110] width 95 height 12
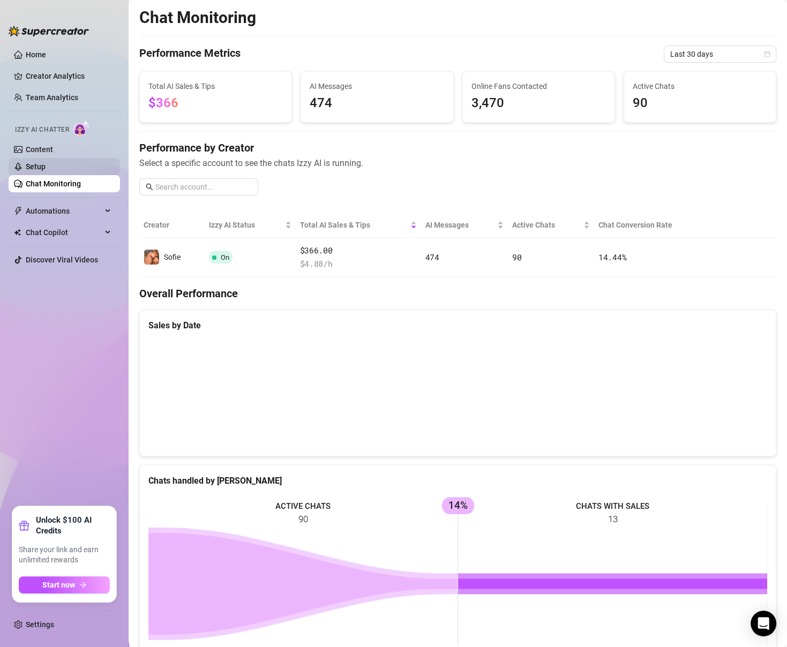
click at [46, 166] on link "Setup" at bounding box center [36, 166] width 20 height 9
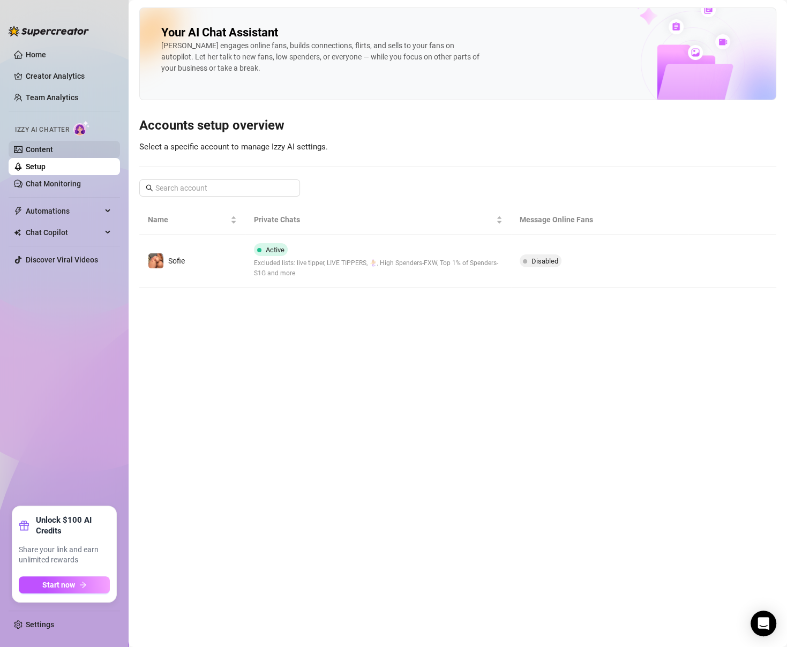
click at [53, 148] on link "Content" at bounding box center [39, 149] width 27 height 9
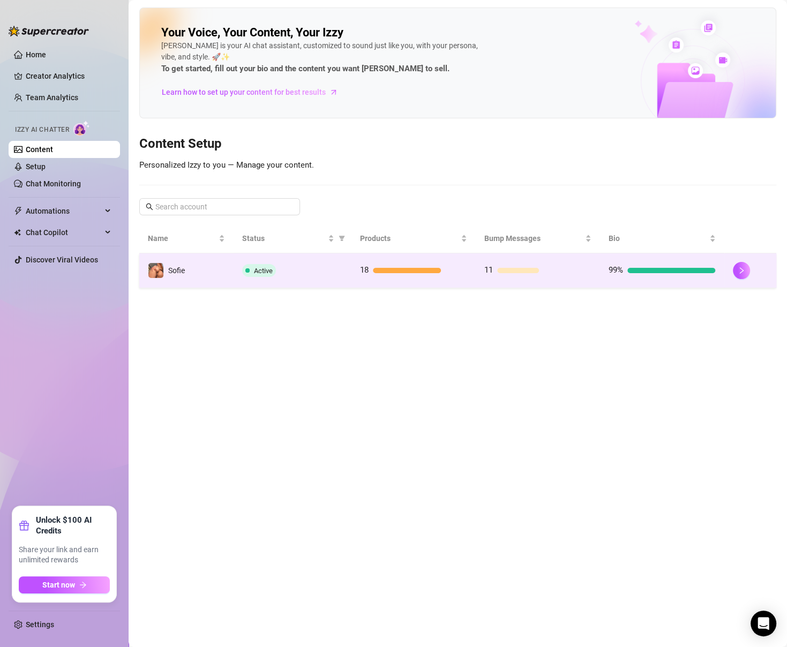
click at [473, 263] on td "18" at bounding box center [413, 270] width 124 height 35
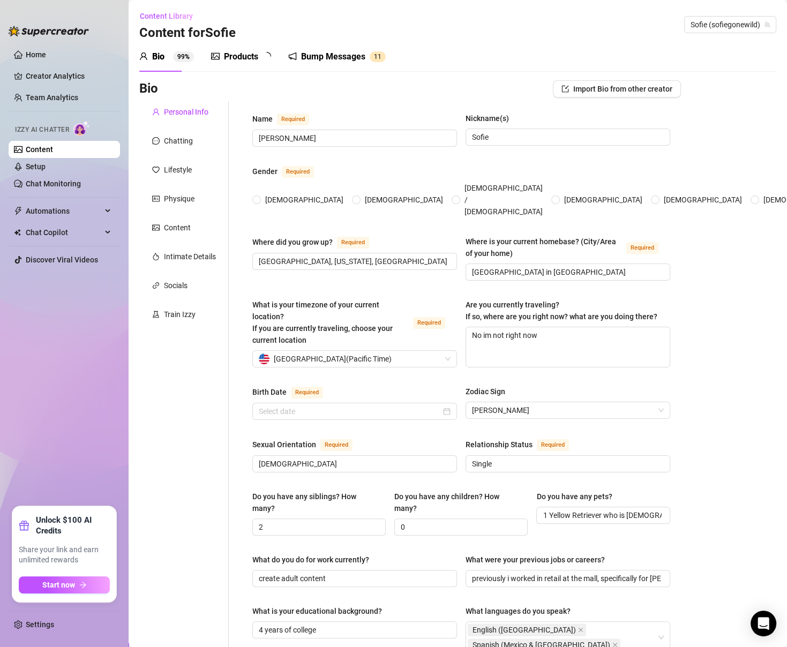
radio input "true"
type input "[DATE]"
click at [245, 43] on div "Products 1 8" at bounding box center [245, 57] width 68 height 30
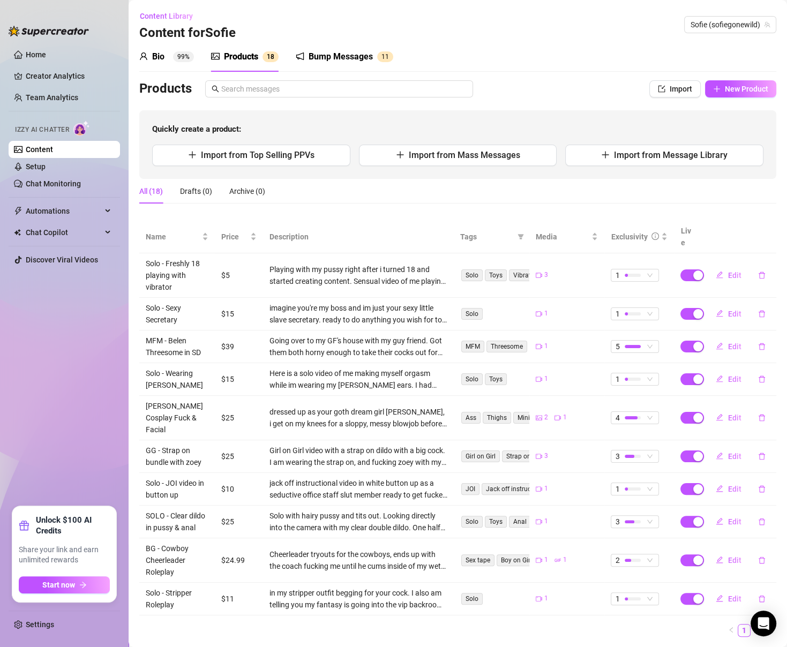
scroll to position [16, 0]
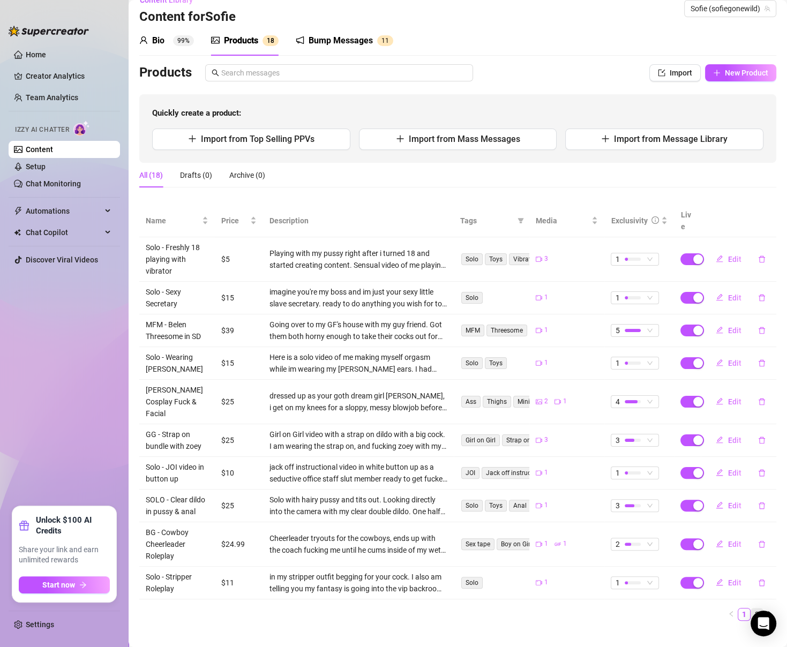
click at [758, 609] on link "2" at bounding box center [757, 615] width 12 height 12
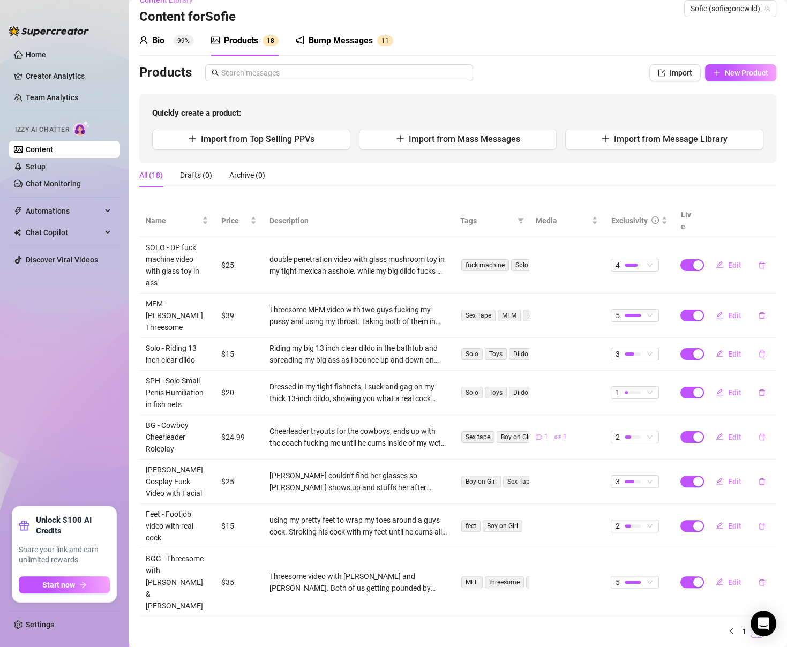
scroll to position [0, 0]
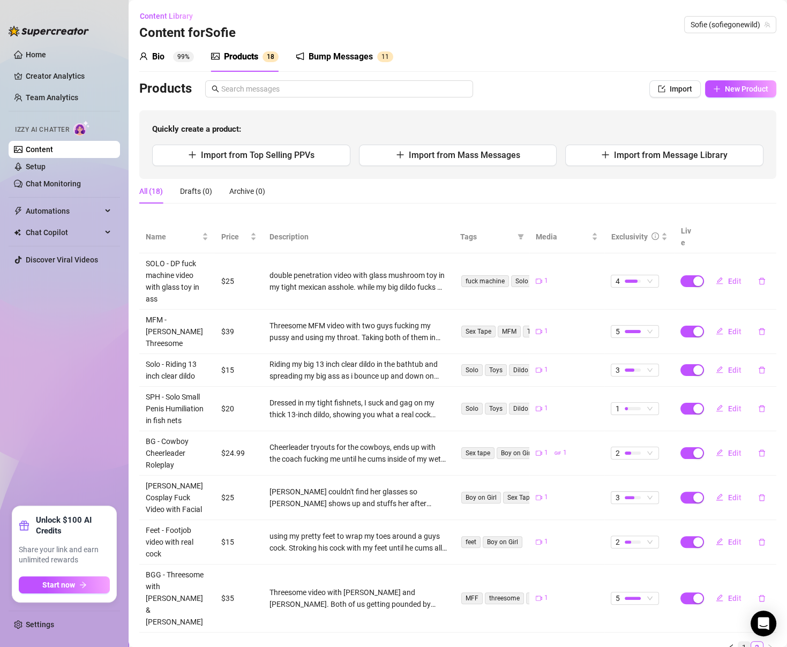
click at [744, 642] on link "1" at bounding box center [744, 648] width 12 height 12
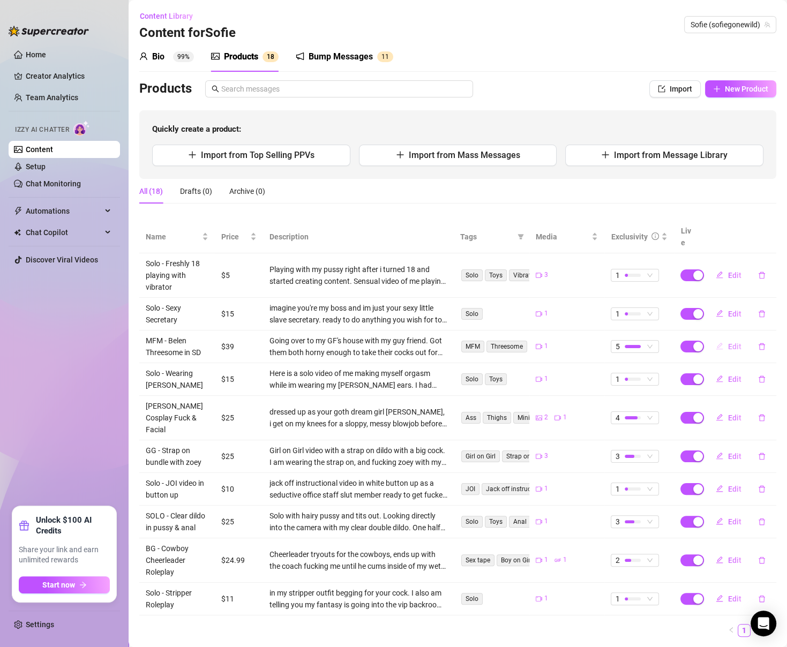
click at [731, 342] on span "Edit" at bounding box center [734, 346] width 13 height 9
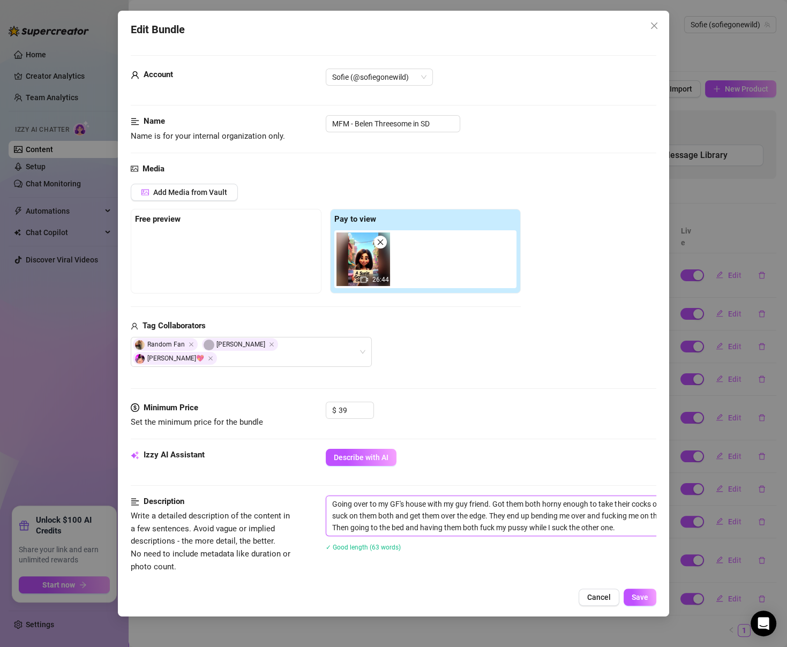
click at [512, 496] on textarea "Going over to my GF's house with my guy friend. Got them both horny enough to t…" at bounding box center [513, 516] width 374 height 40
type textarea "Going over to my GF's house with my guy friend. Got b both horny enough to take…"
type textarea "Going over to my GF's house with my guy friend. Got bo both horny enough to tak…"
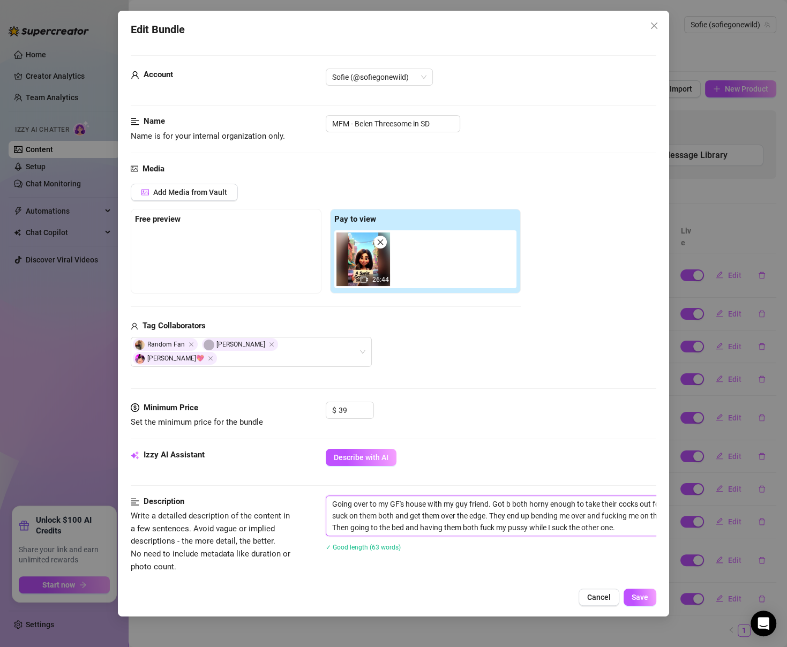
type textarea "Going over to my GF's house with my guy friend. Got bo both horny enough to tak…"
type textarea "Going over to my GF's house with my guy friend. Got bot both horny enough to ta…"
type textarea "Going over to my GF's house with my guy friend. Got both both horny enough to t…"
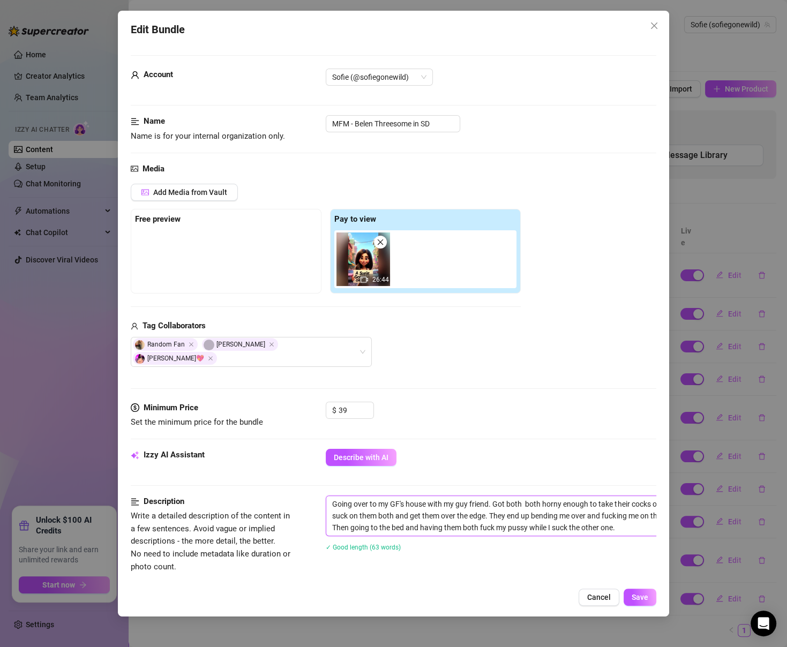
type textarea "Going over to my GF's house with my guy friend. Got both g both horny enough to…"
type textarea "Going over to my GF's house with my guy friend. Got both gu both horny enough t…"
type textarea "Going over to my GF's house with my guy friend. Got both guy both horny enough …"
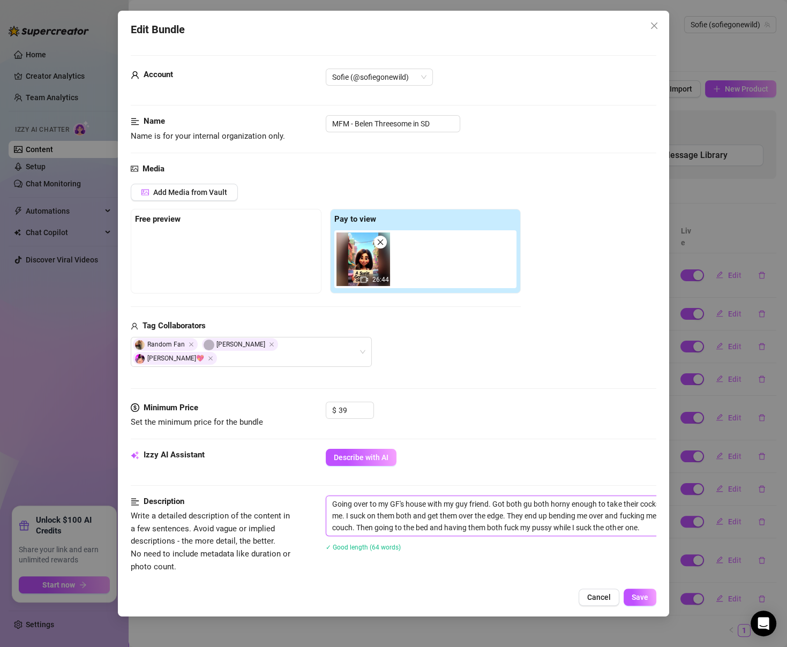
type textarea "Going over to my GF's house with my guy friend. Got both guy both horny enough …"
type textarea "Going over to my GF's house with my guy friend. Got both guys both horny enough…"
type textarea "Going over to my GF's house with my guy friend. Got both guys bot horny enough …"
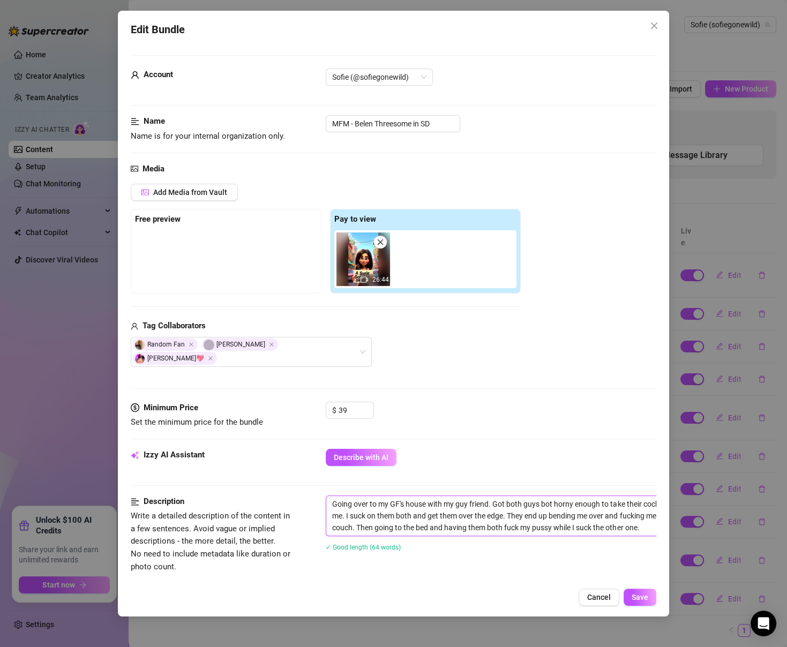
type textarea "Going over to my GF's house with my guy friend. Got both guys bo horny enough t…"
type textarea "Going over to my GF's house with my guy friend. Got both guys b horny enough to…"
type textarea "Going over to my GF's house with my guy friend. Got both guys horny enough to t…"
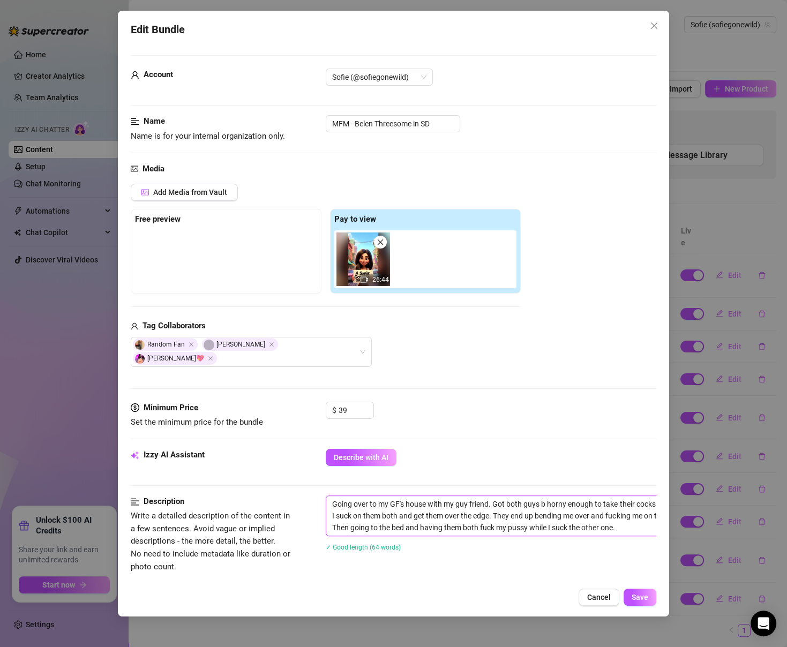
type textarea "Going over to my GF's house with my guy friend. Got both guys horny enough to t…"
click at [429, 496] on textarea "Going over to my GF's house with my guy friend. Got both guys horny enough to t…" at bounding box center [513, 516] width 374 height 40
type textarea "Going over to my GF's house awith my guy friend. Got both guys horny enough to …"
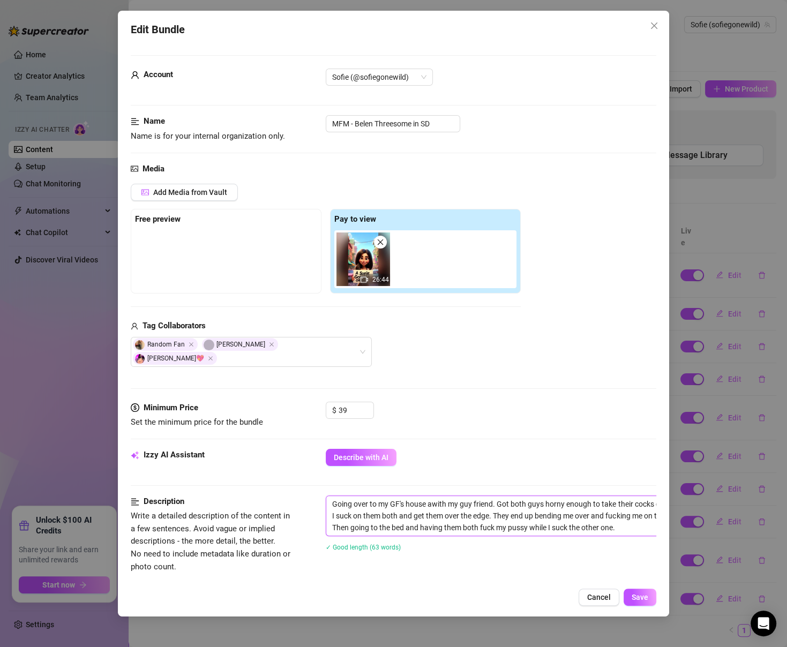
type textarea "Going over to my GF's house anwith my guy friend. Got both guys horny enough to…"
type textarea "Going over to my GF's house andwith my guy friend. Got both guys horny enough t…"
type textarea "Going over to my GF's house anwith my guy friend. Got both guys horny enough to…"
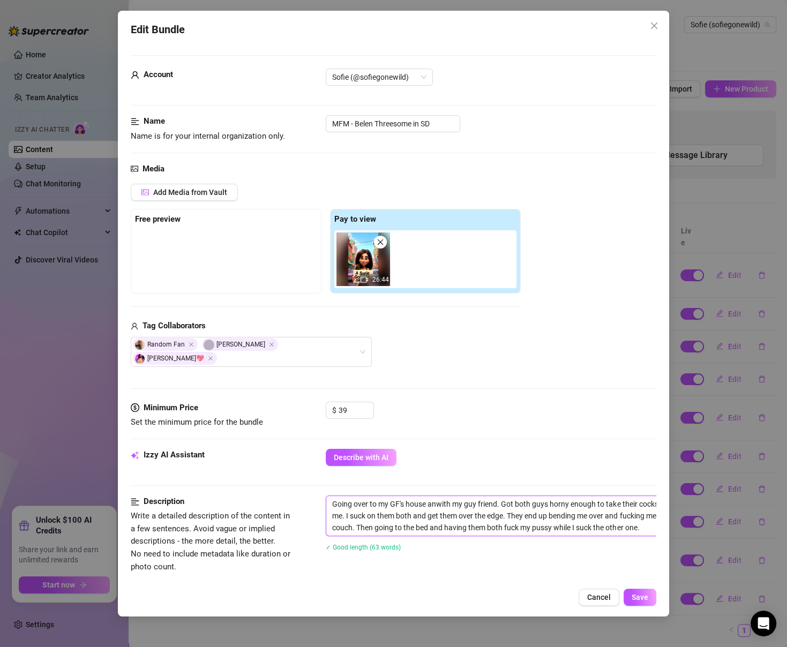
type textarea "Going over to my GF's house awith my guy friend. Got both guys horny enough to …"
type textarea "Going over to my GF's house with my guy friend. Got both guys horny enough to t…"
type textarea "Going over to my GF's housewith my guy friend. Got both guys horny enough to ta…"
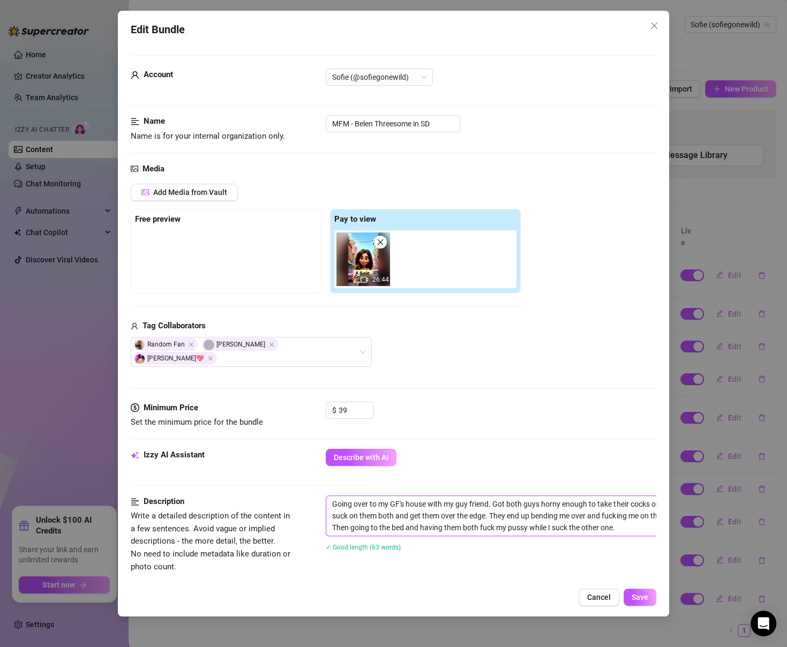
type textarea "Going over to my GF's housewith my guy friend. Got both guys horny enough to ta…"
type textarea "Going over to my GF's house with my guy friend. Got both guys horny enough to t…"
click at [489, 496] on textarea "Going over to my GF's house with my guy friend. Got both guys horny enough to t…" at bounding box center [513, 516] width 374 height 40
type textarea "Going over to my GF's house with my guy friend . Got both guys horny enough to …"
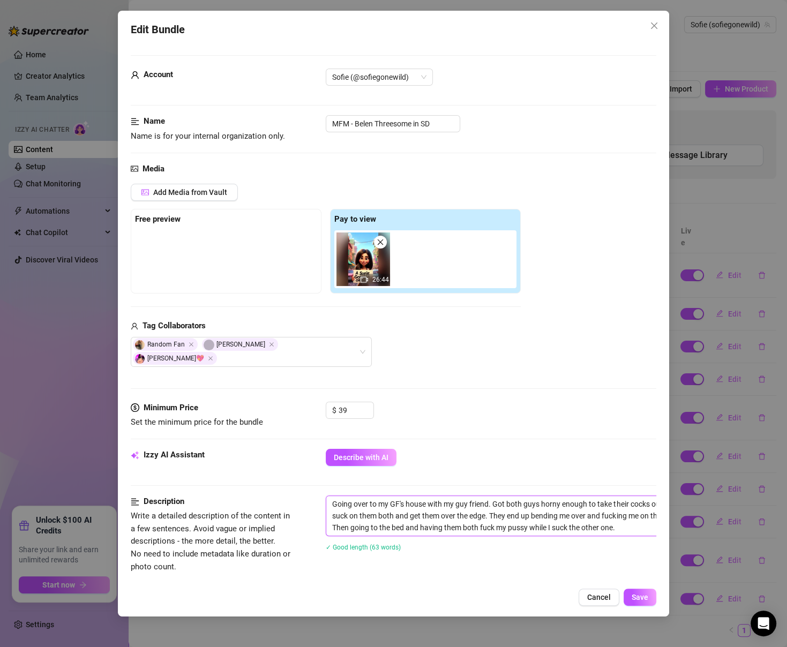
type textarea "Going over to my GF's house with my guy friend . Got both guys horny enough to …"
type textarea "Going over to my GF's house with my guy friend t. Got both guys horny enough to…"
type textarea "Going over to my GF's house with my guy friend to. Got both guys horny enough t…"
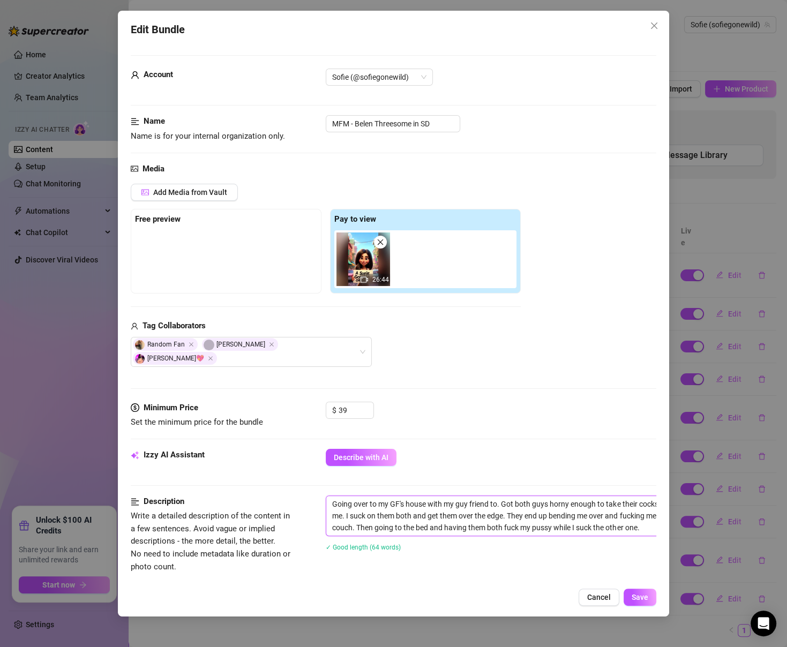
type textarea "Going over to my GF's house with my guy friend to . Got both guys horny enough …"
type textarea "Going over to my GF's house with my guy friend to t. Got both guys horny enough…"
type textarea "Going over to my GF's house with my guy friend to te. Got both guys horny enoug…"
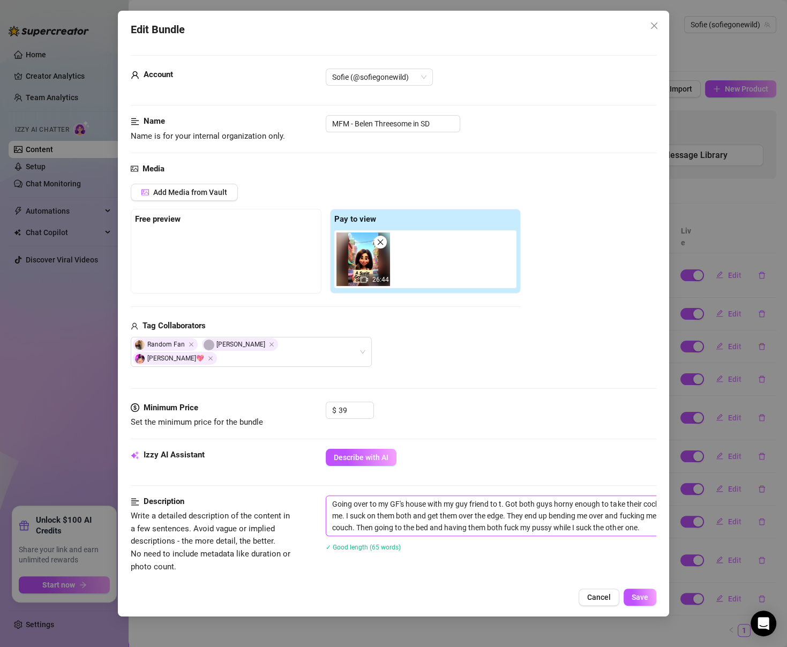
type textarea "Going over to my GF's house with my guy friend to te. Got both guys horny enoug…"
type textarea "Going over to my GF's house with my guy friend to tea. Got both guys horny enou…"
type textarea "Going over to my GF's house with my guy friend to teas. Got both guys horny eno…"
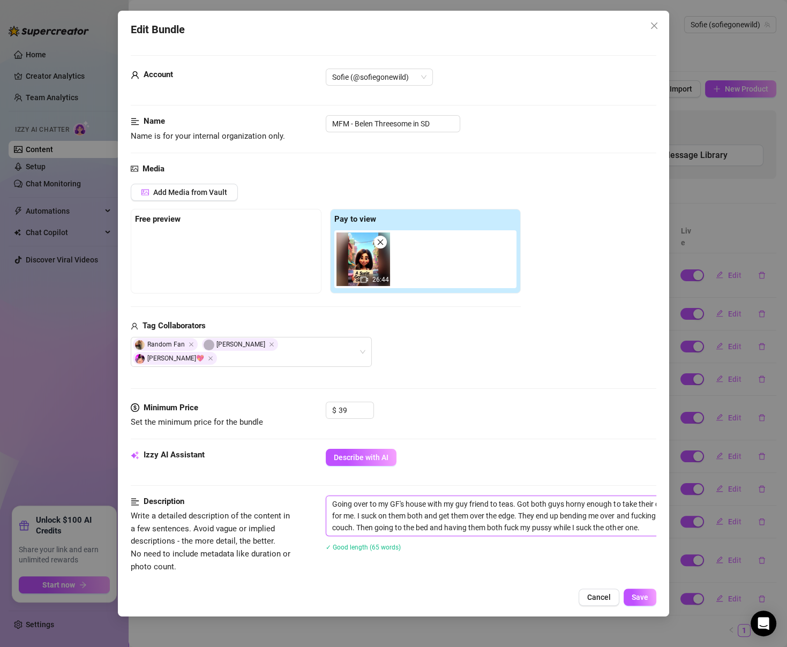
type textarea "Going over to my GF's house with my guy friend to [PERSON_NAME]. Got both guys …"
type textarea "Going over to my GF's house with my guy friend to [PERSON_NAME] . Got both guys…"
type textarea "Going over to my GF's house with my guy friend to [PERSON_NAME] Got both guys h…"
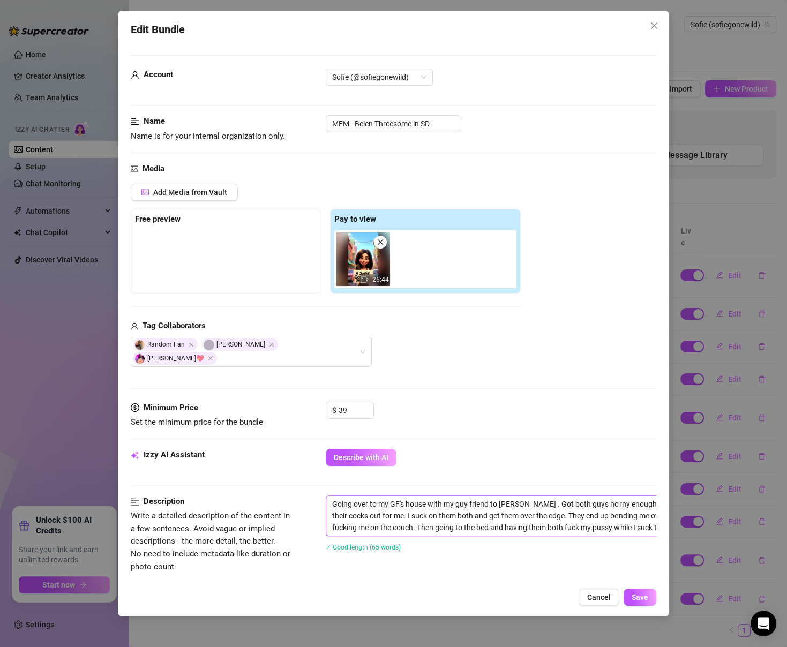
type textarea "Going over to my GF's house with my guy friend to [PERSON_NAME] Got both guys h…"
type textarea "Going over to my GF's house with my guy friend to tease he. Got both guys horny…"
type textarea "Going over to my GF's house with my guy friend to tease her. Got both guys horn…"
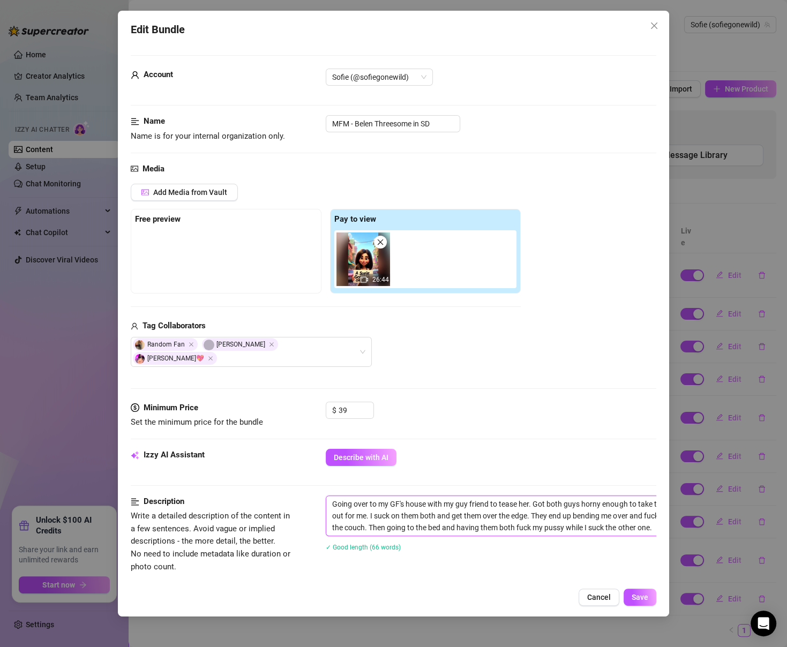
type textarea "Going over to my GF's house with my guy friend to tease her . Got both guys hor…"
type textarea "Going over to my GF's house with my guy friend to tease her b. Got both guys ho…"
type textarea "Going over to my GF's house with my guy friend to tease her bf. Got both guys h…"
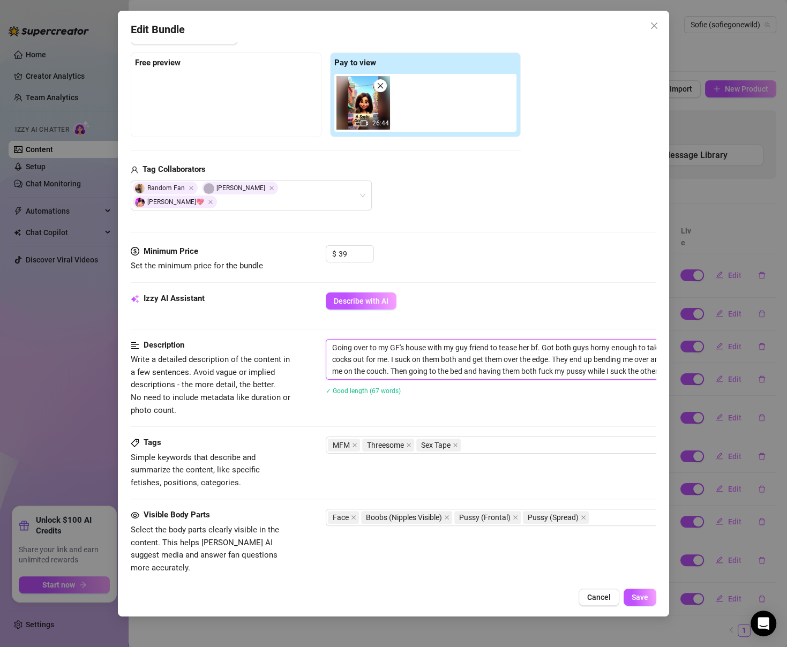
scroll to position [159, 0]
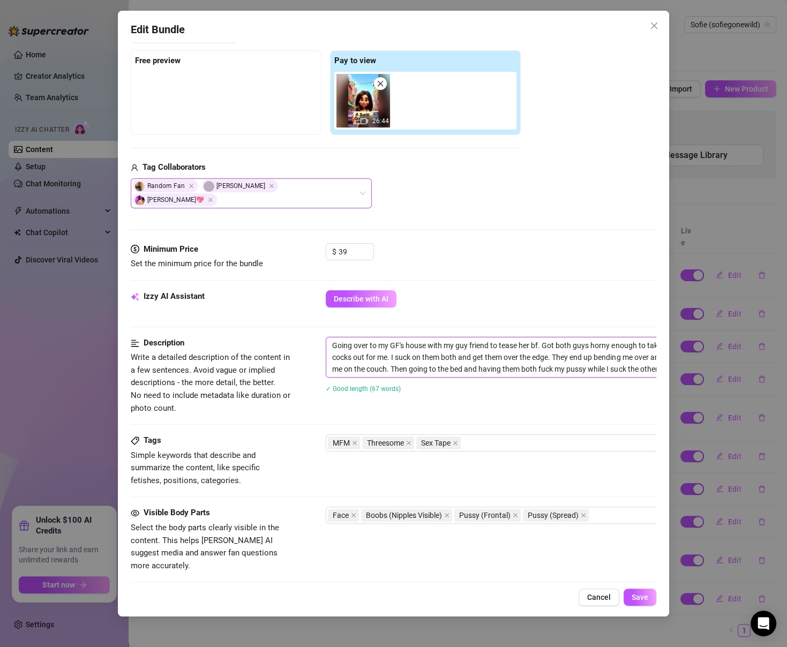
click at [327, 189] on div "Random Fan [PERSON_NAME]💖" at bounding box center [251, 193] width 241 height 30
type textarea "Going over to my GF's house with my guy friend to tease her bf. Got both guys h…"
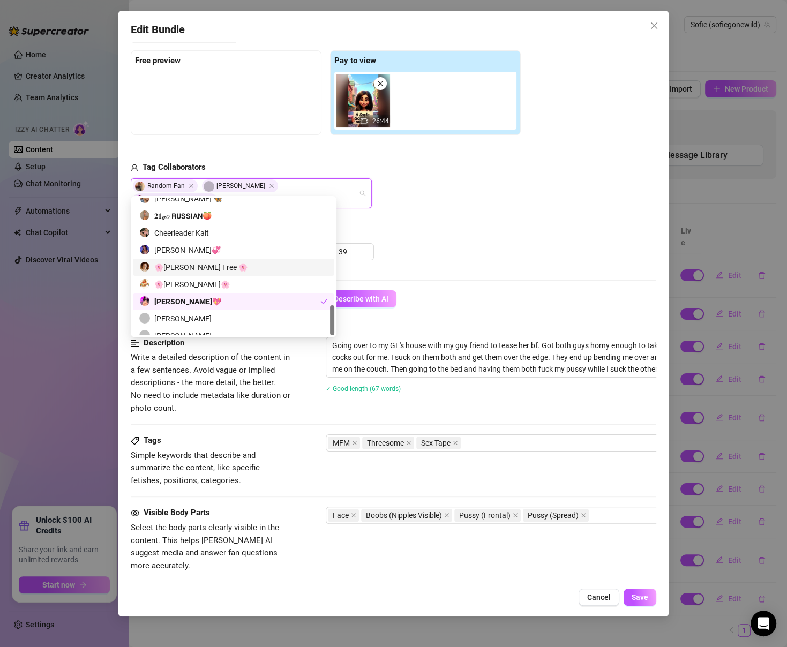
scroll to position [480, 0]
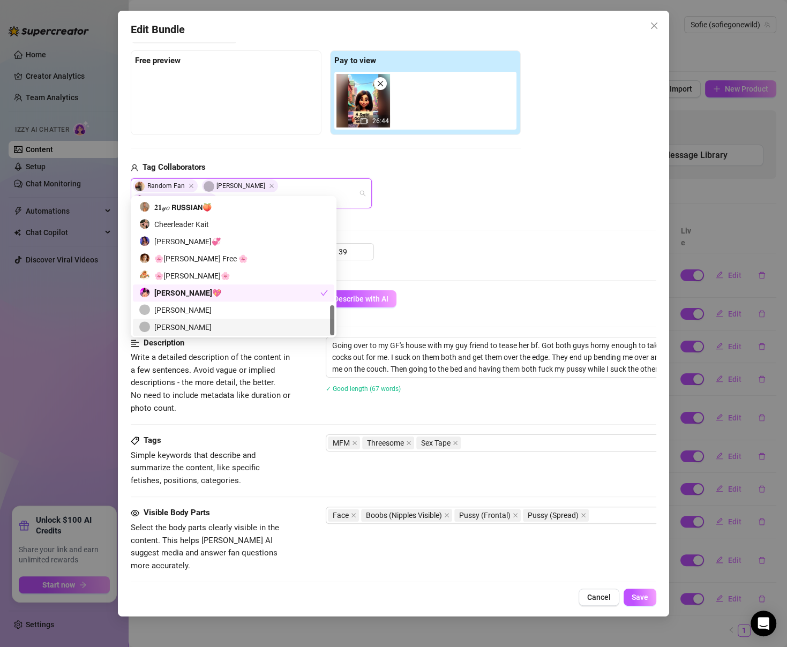
click at [266, 323] on div "[PERSON_NAME]" at bounding box center [233, 327] width 189 height 12
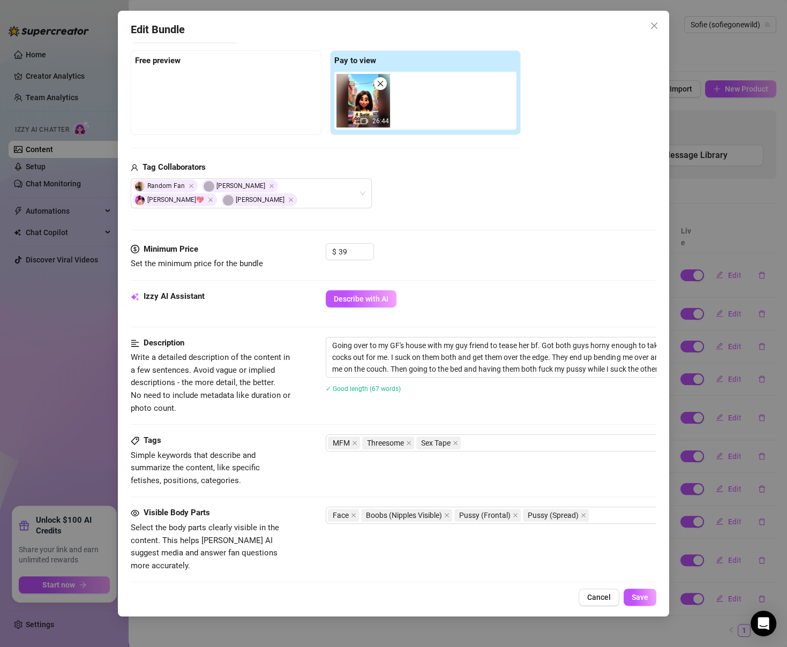
click at [430, 221] on div "Media Add Media from Vault Free preview Pay to view 26:44 Tag Collaborators Ran…" at bounding box center [393, 123] width 525 height 239
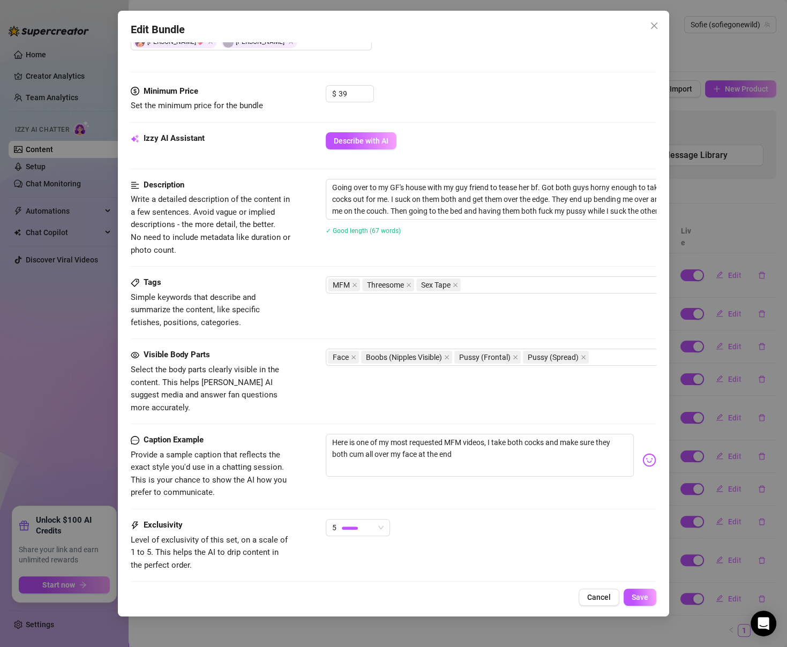
scroll to position [370, 0]
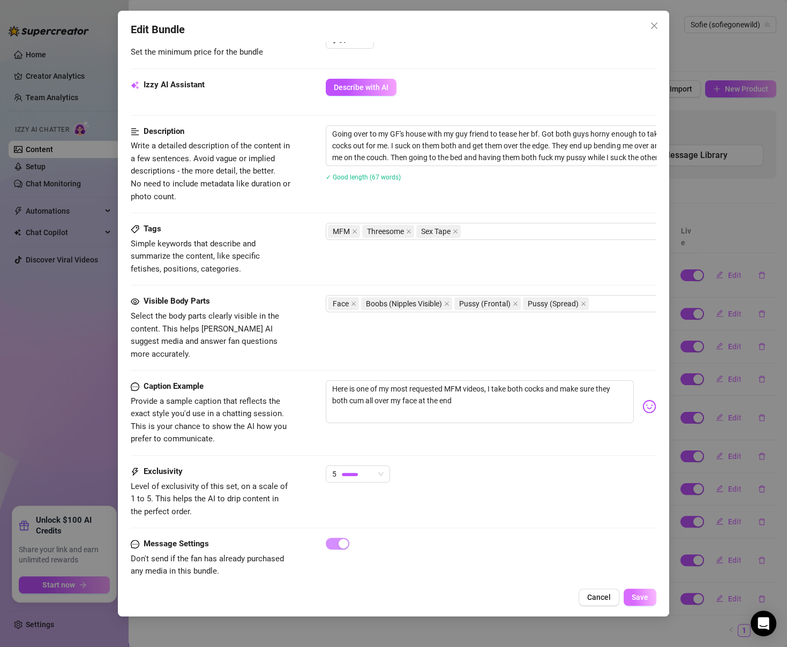
click at [631, 598] on button "Save" at bounding box center [640, 597] width 33 height 17
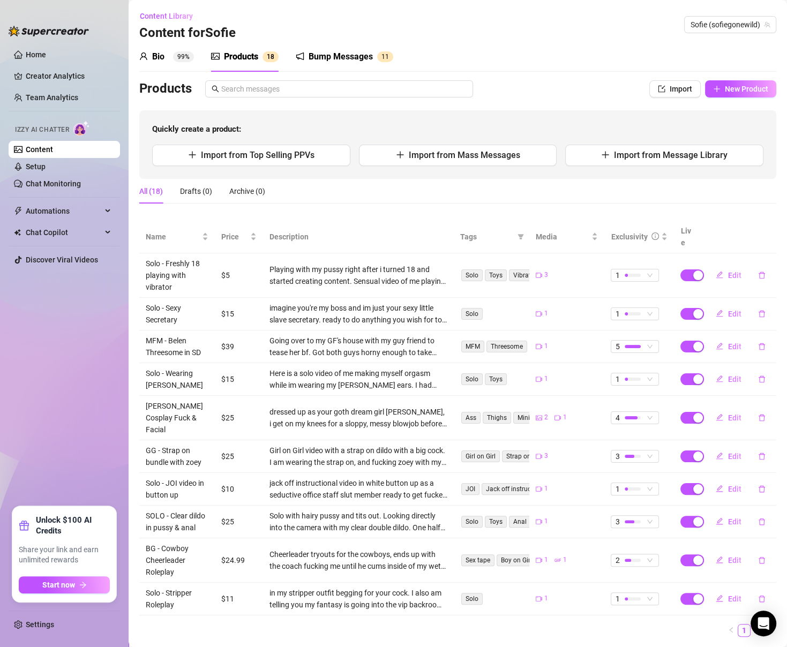
scroll to position [16, 0]
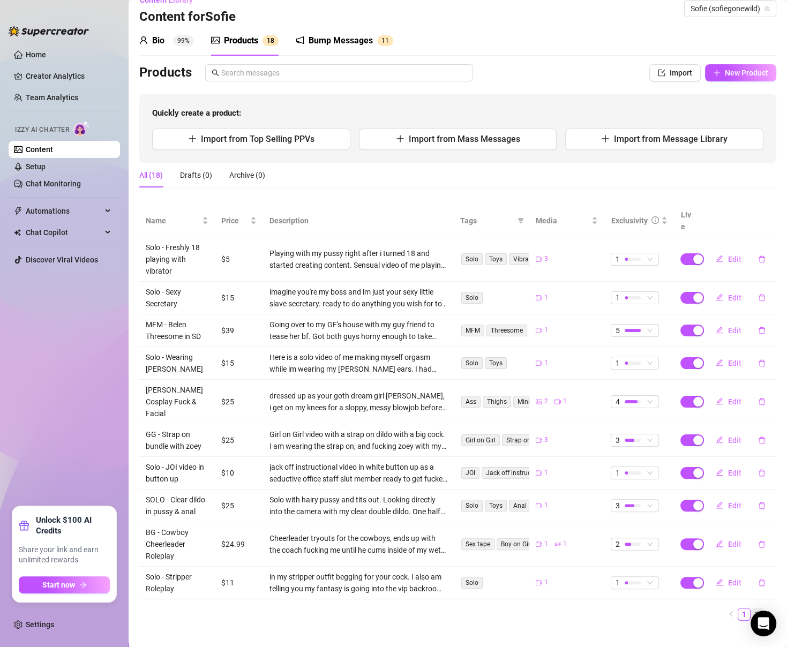
click at [758, 609] on link "2" at bounding box center [757, 615] width 12 height 12
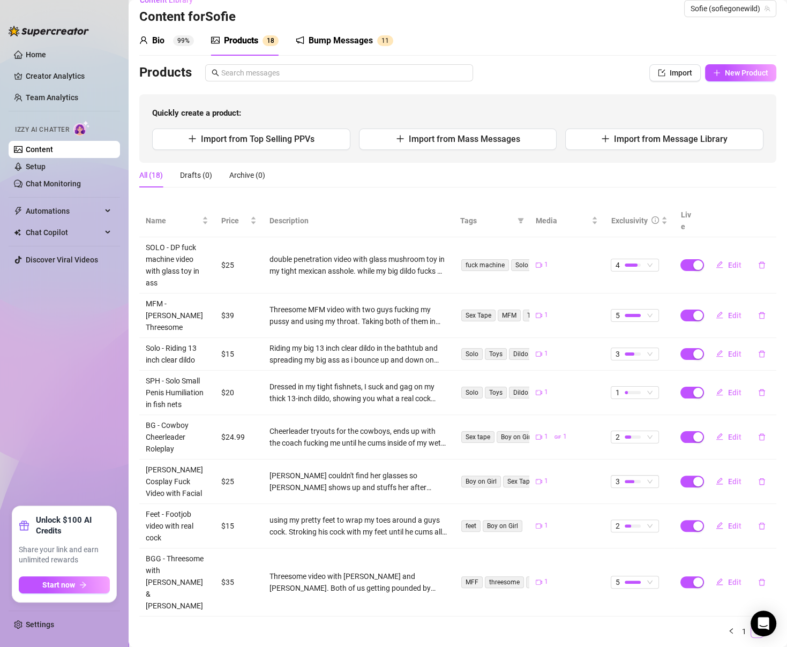
scroll to position [0, 0]
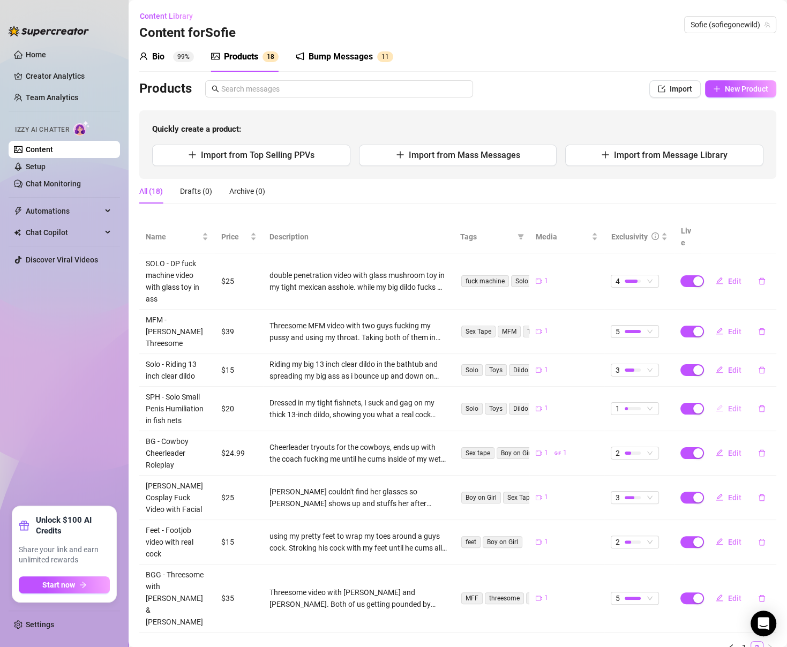
click at [734, 405] on span "Edit" at bounding box center [734, 409] width 13 height 9
type textarea "lol i was in my fishnets last night sucking on my big 13 inch dildo til i drool…"
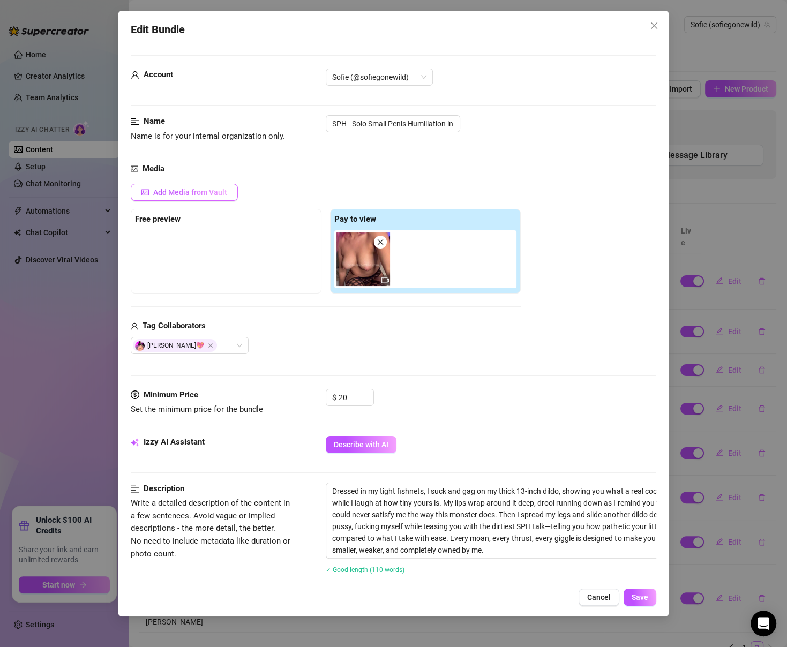
click at [174, 188] on span "Add Media from Vault" at bounding box center [190, 192] width 74 height 9
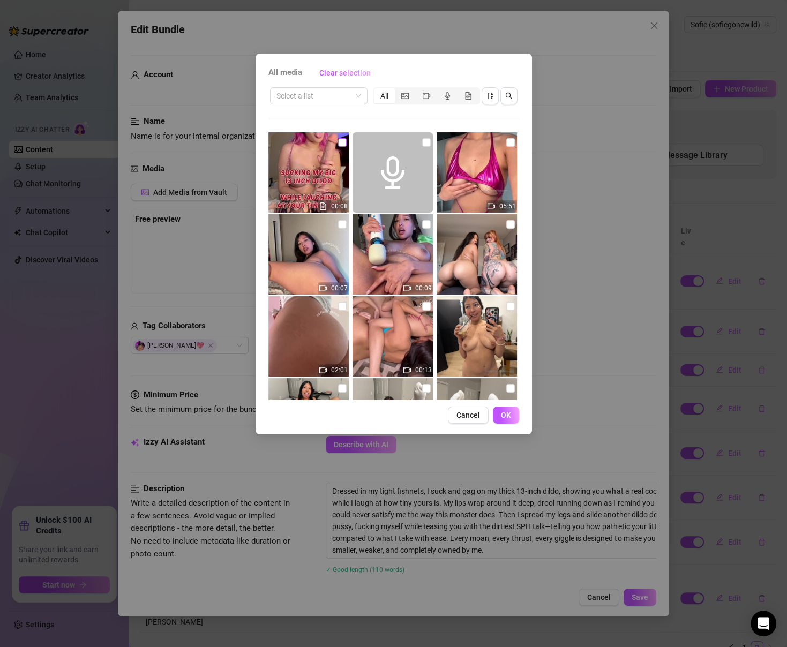
click at [344, 140] on input "checkbox" at bounding box center [342, 142] width 9 height 9
checkbox input "true"
click at [498, 415] on button "OK" at bounding box center [506, 415] width 26 height 17
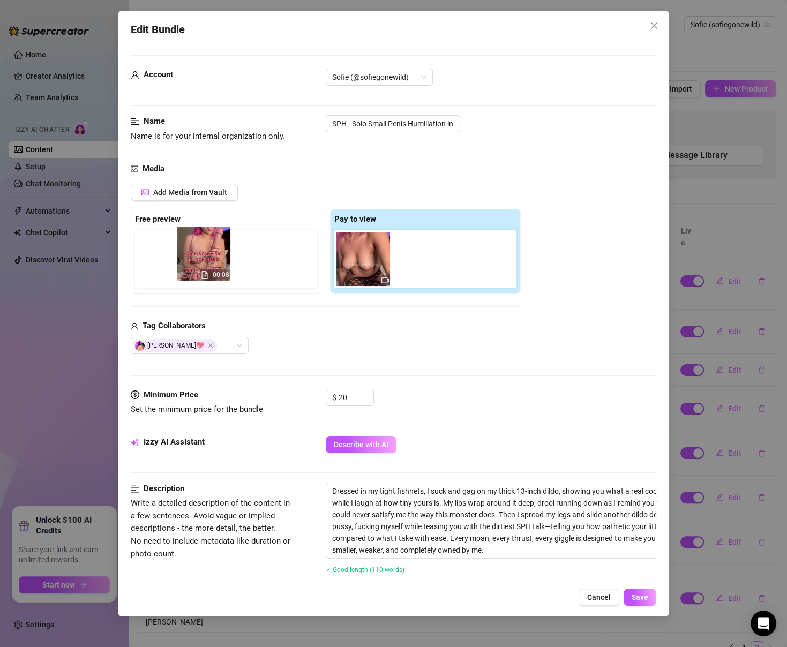
drag, startPoint x: 416, startPoint y: 265, endPoint x: 191, endPoint y: 260, distance: 225.1
click at [191, 260] on div "Free preview Pay to view 00:08" at bounding box center [326, 251] width 390 height 85
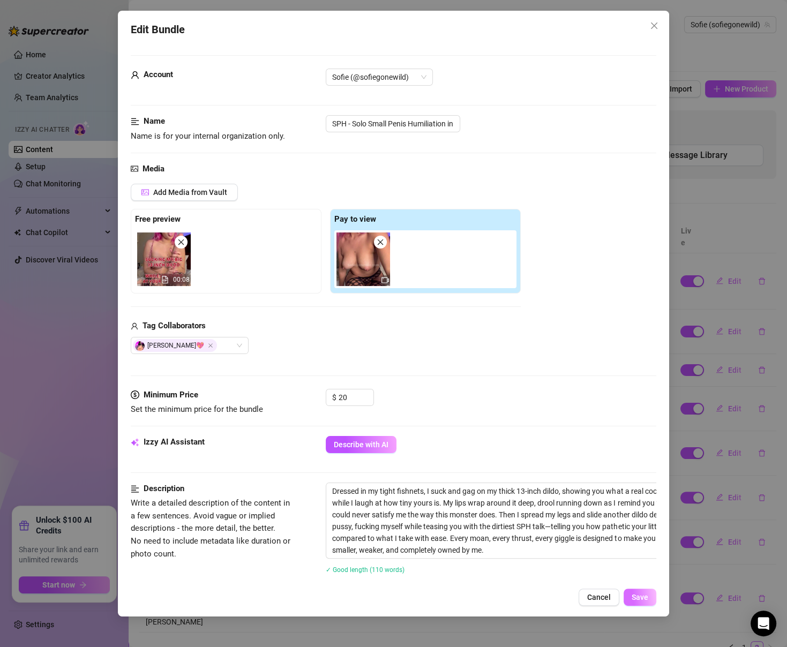
click at [634, 595] on span "Save" at bounding box center [640, 597] width 17 height 9
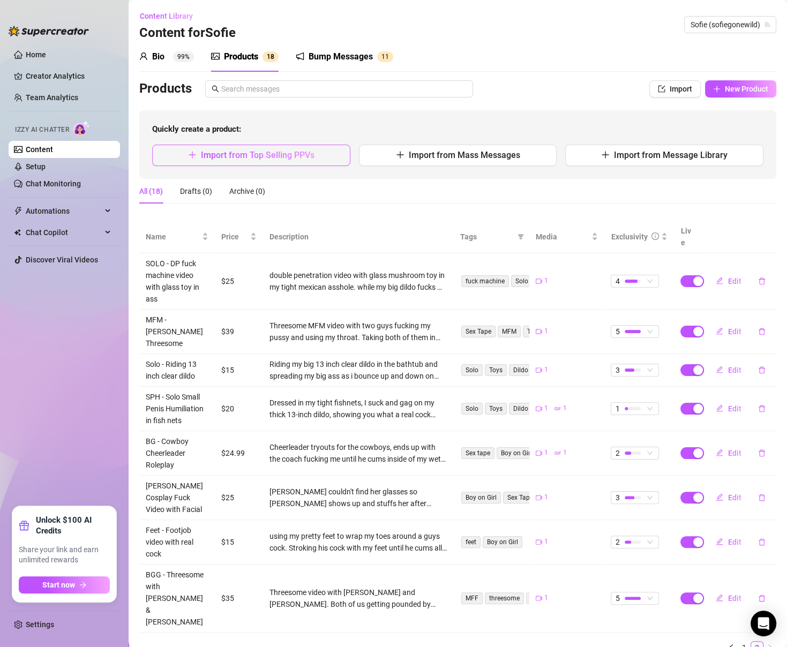
click at [269, 152] on span "Import from Top Selling PPVs" at bounding box center [258, 155] width 114 height 10
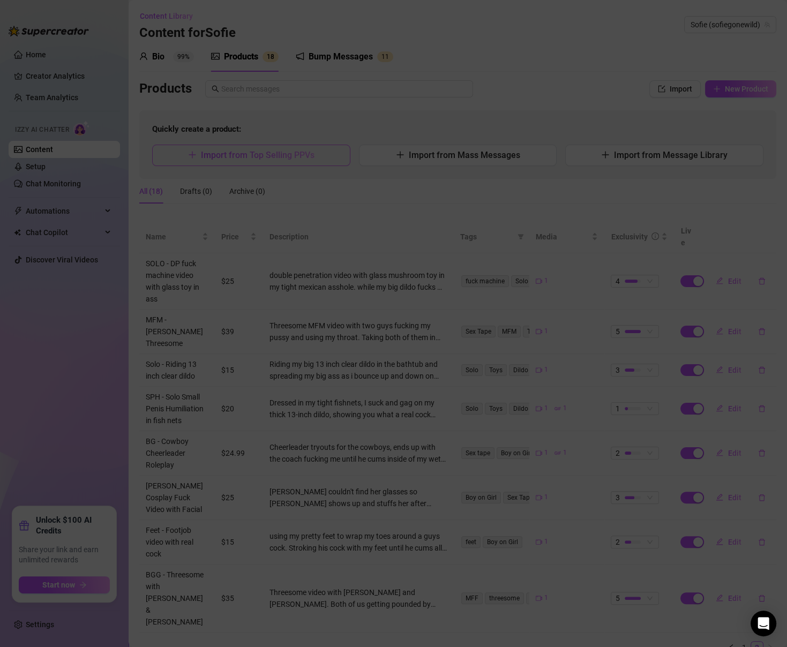
type textarea "Type your message here..."
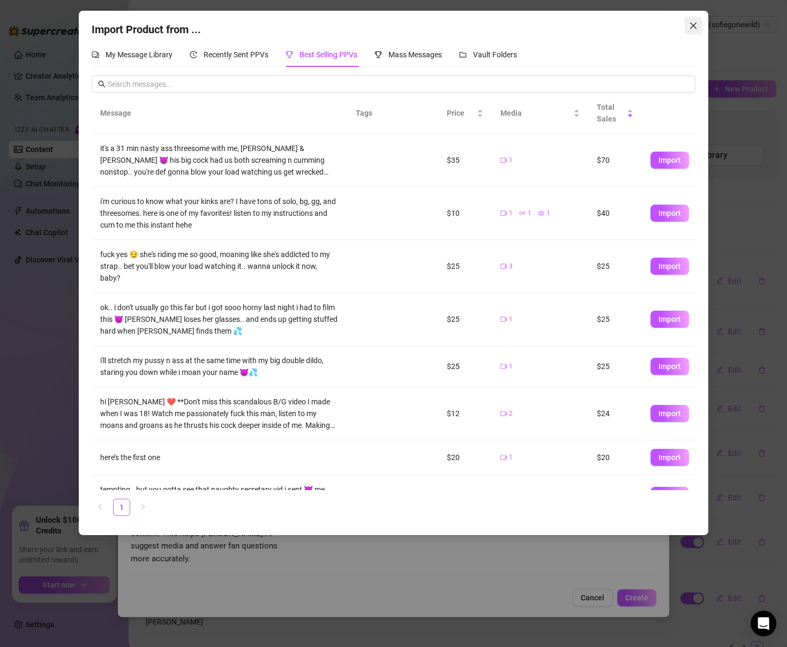
click at [689, 27] on icon "close" at bounding box center [693, 25] width 9 height 9
